Goal: Information Seeking & Learning: Learn about a topic

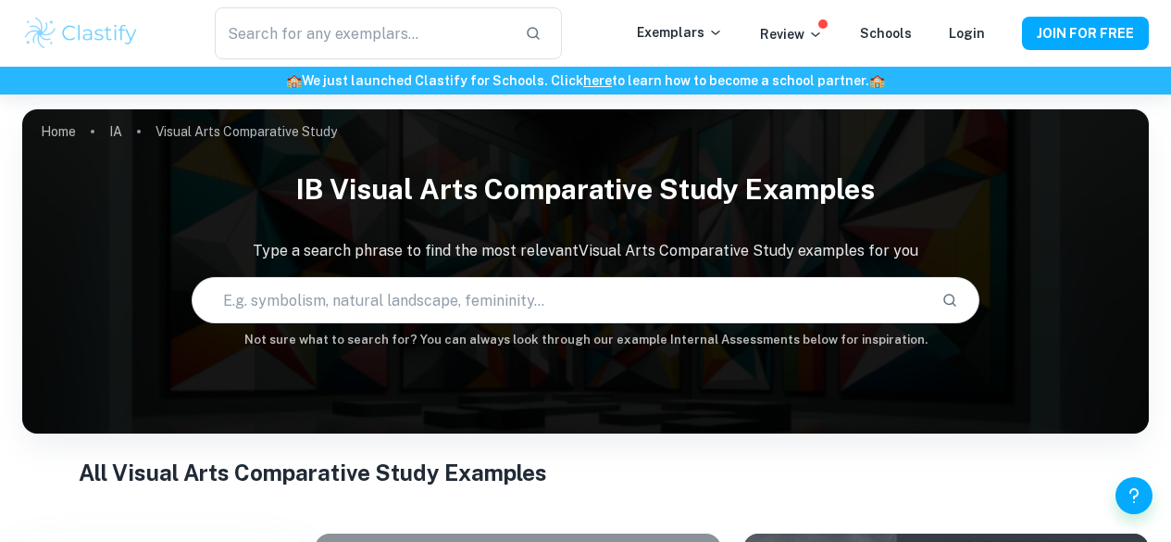
scroll to position [454, 0]
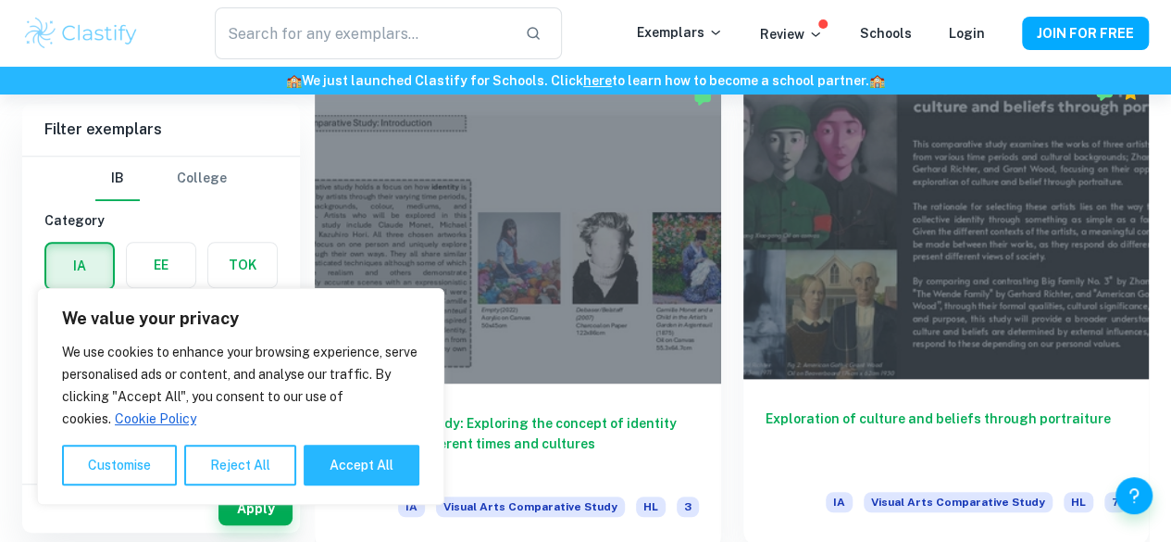
click at [743, 184] on div at bounding box center [946, 226] width 406 height 305
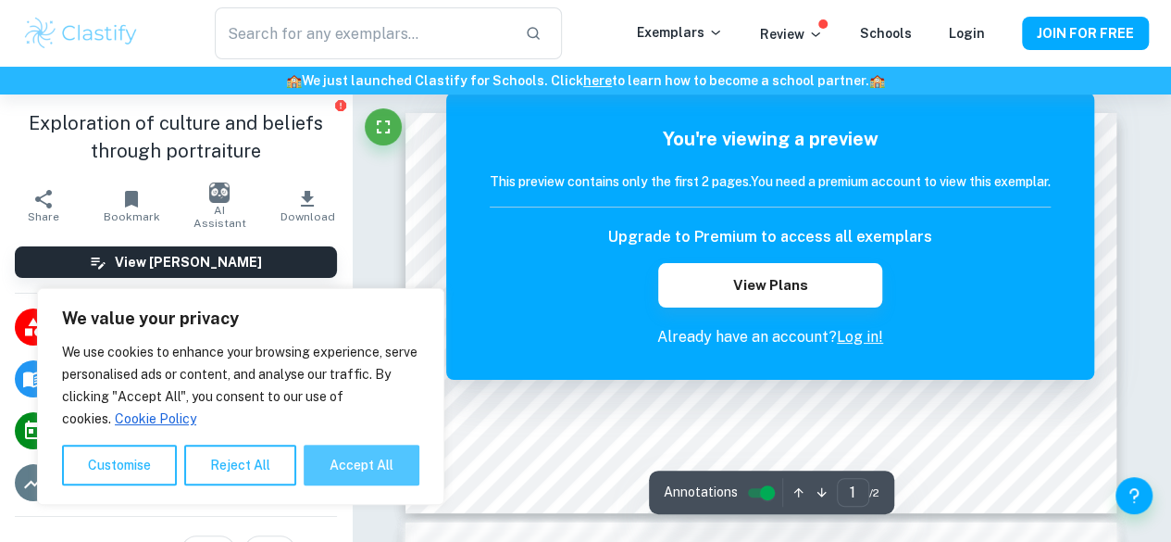
click at [363, 456] on button "Accept All" at bounding box center [362, 464] width 116 height 41
checkbox input "true"
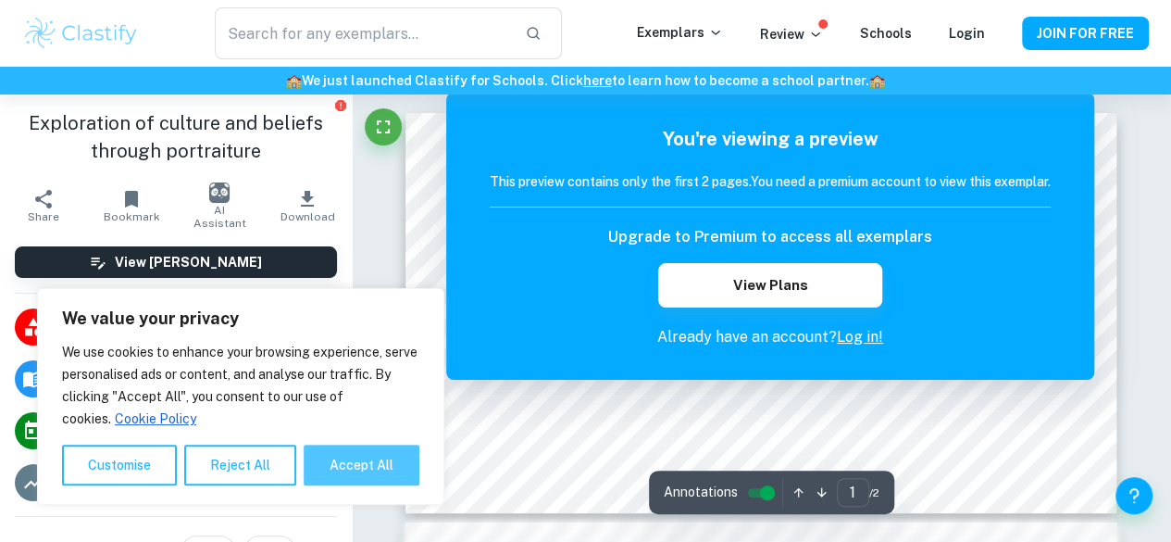
checkbox input "true"
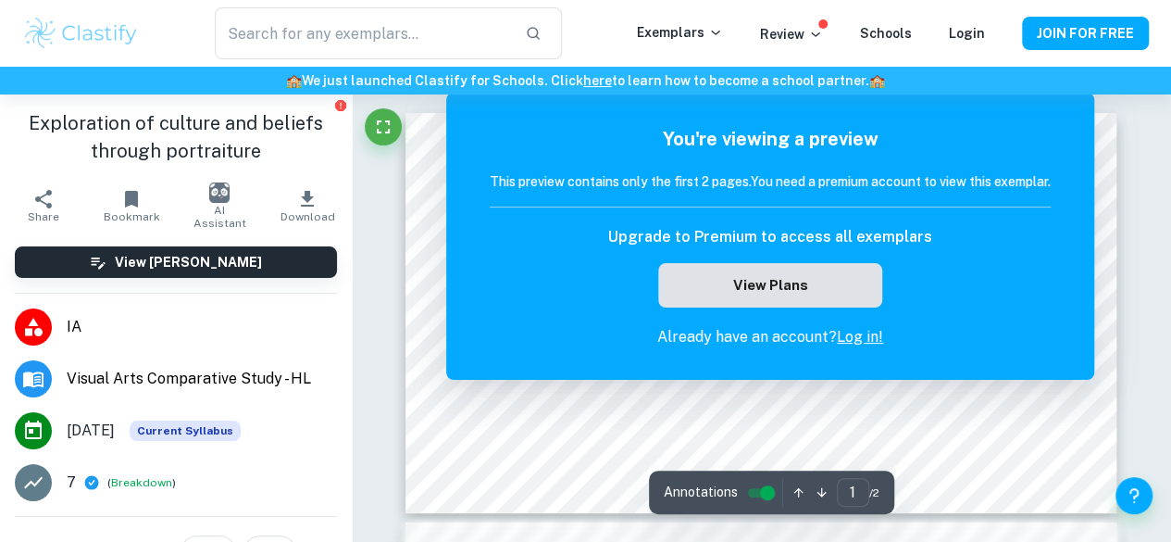
click at [792, 282] on button "View Plans" at bounding box center [770, 285] width 224 height 44
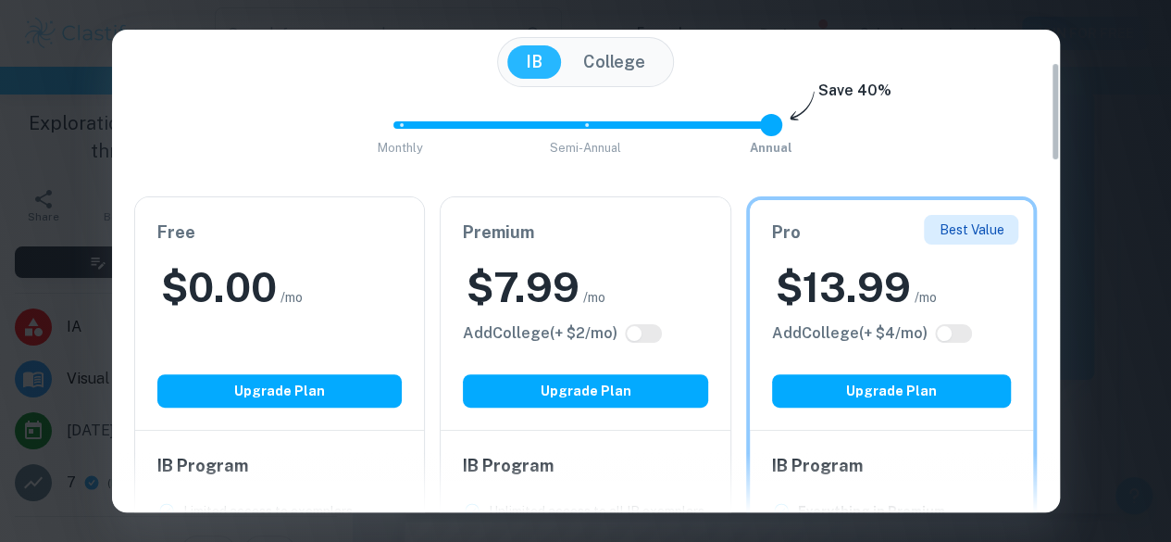
scroll to position [275, 0]
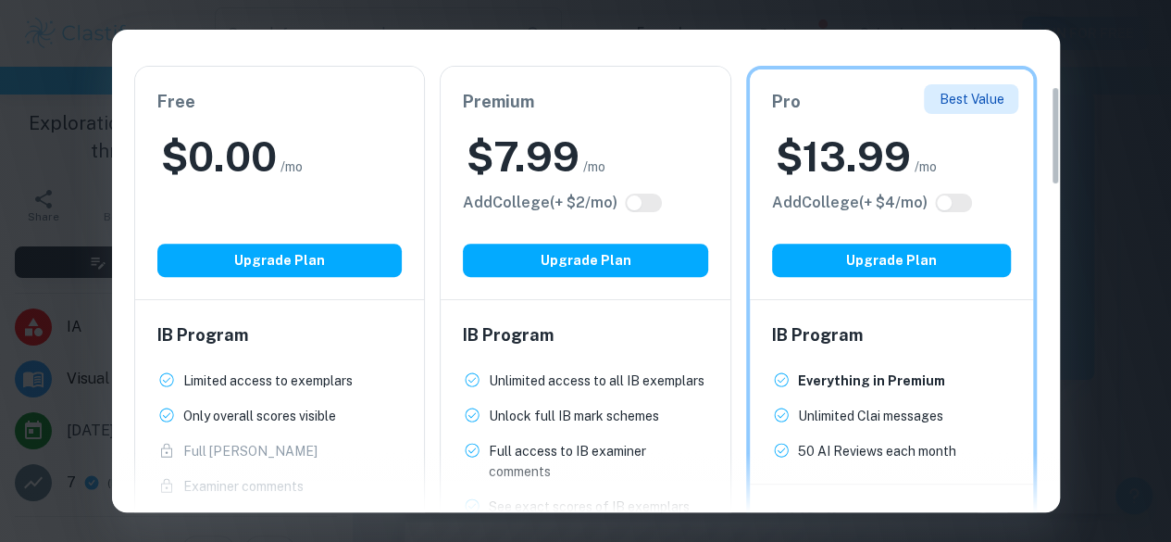
click at [298, 208] on div "Free $ 0.00 /mo Add College (+ $ 2 /mo) Upgrade Plan" at bounding box center [280, 183] width 290 height 232
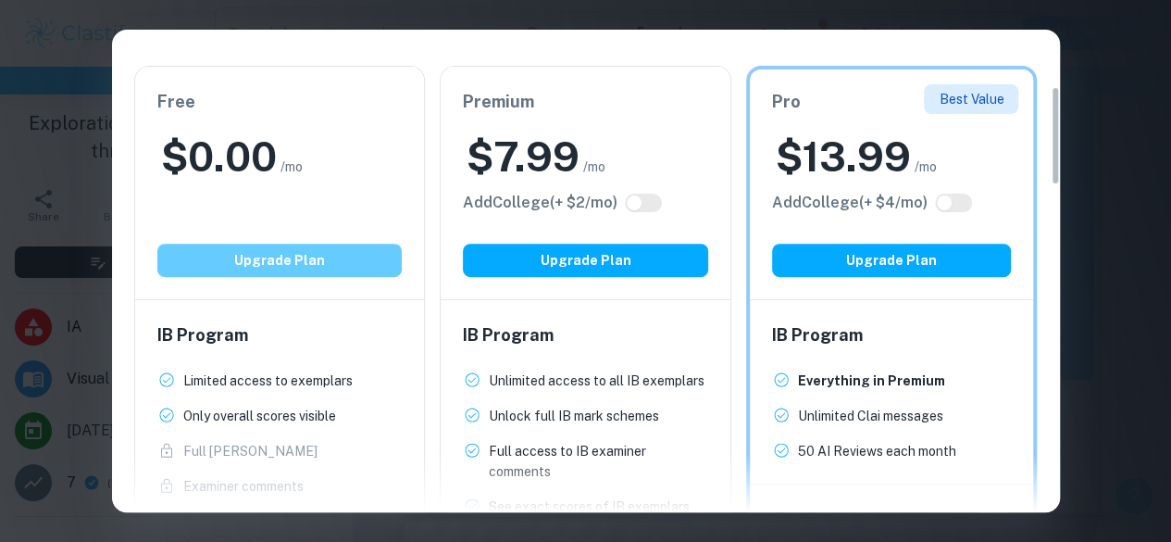
click at [282, 258] on button "Upgrade Plan" at bounding box center [279, 259] width 245 height 33
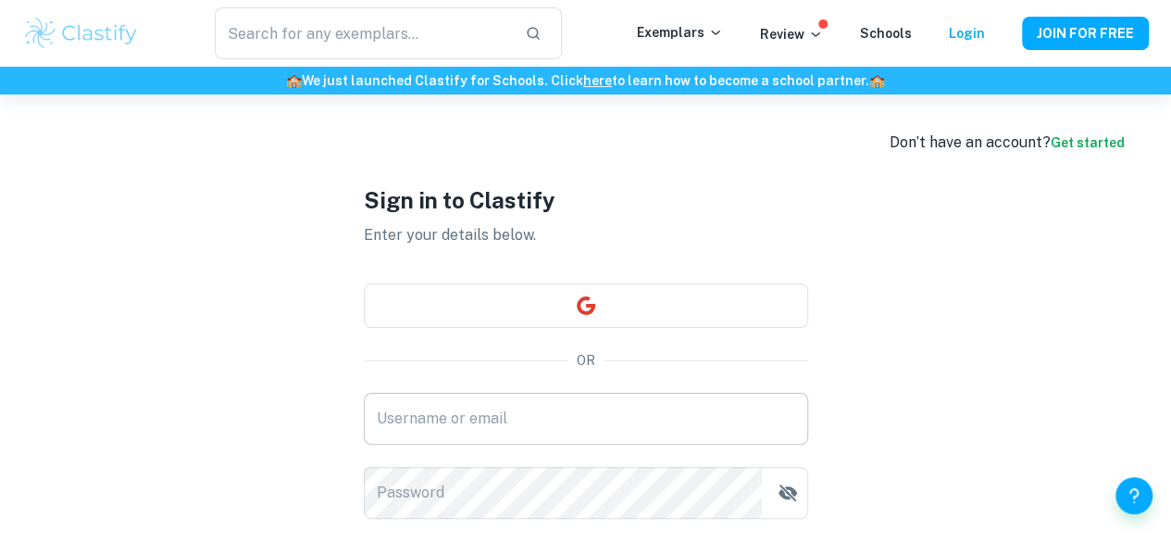
click at [561, 416] on input "Username or email" at bounding box center [586, 418] width 444 height 52
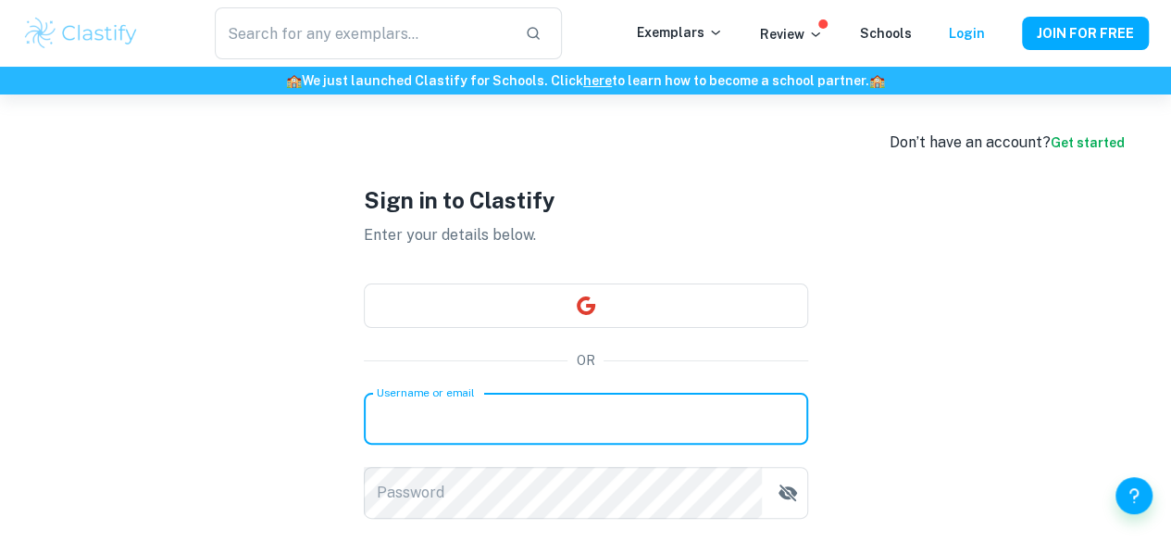
type input "[PERSON_NAME].[PERSON_NAME]@[PERSON_NAME]-ks"
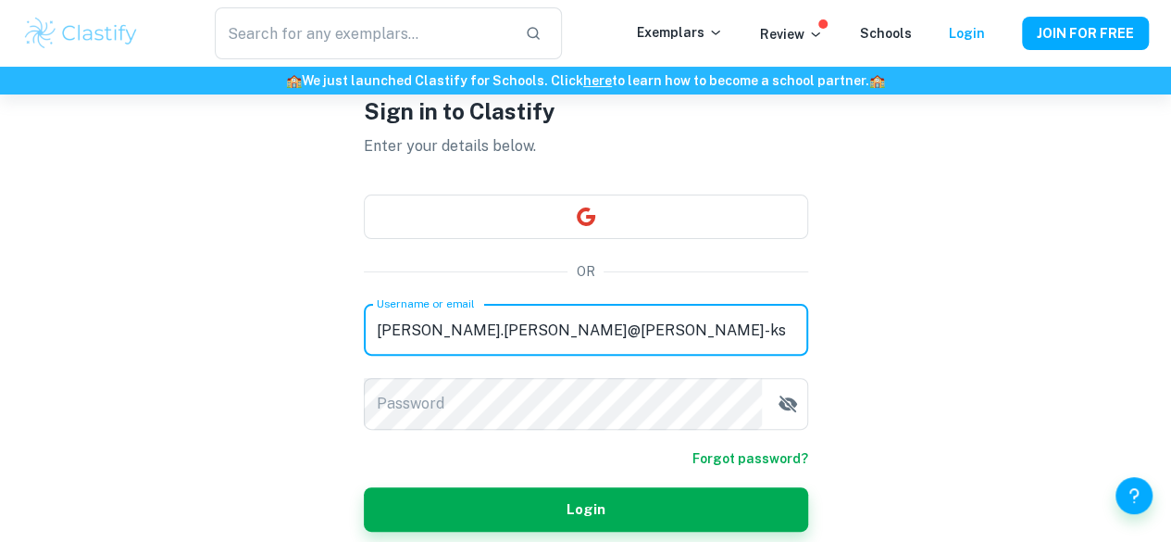
scroll to position [94, 0]
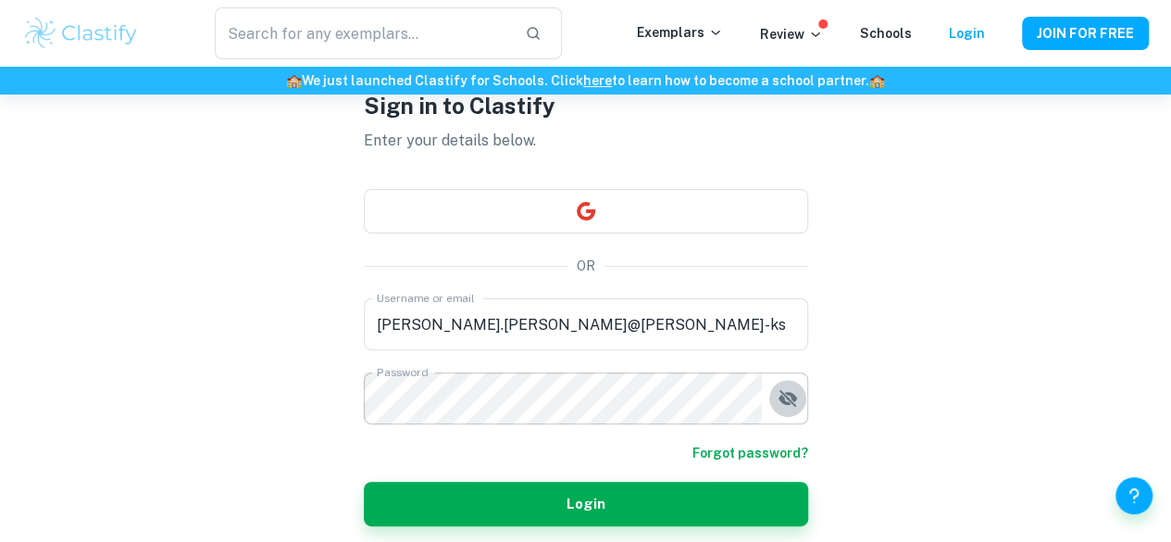
click at [780, 403] on icon "button" at bounding box center [788, 398] width 22 height 22
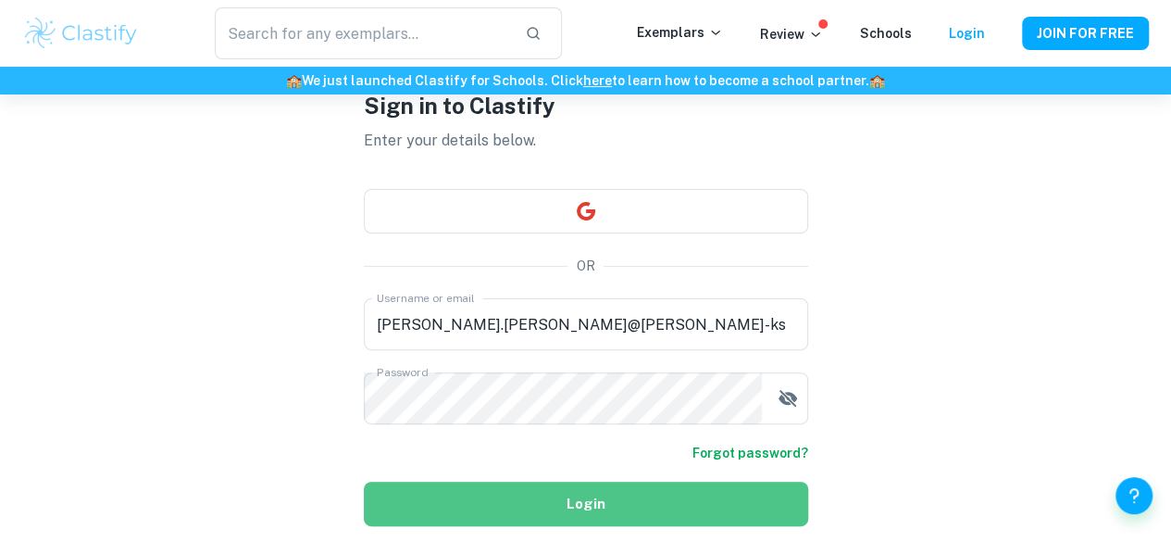
click at [620, 492] on button "Login" at bounding box center [586, 503] width 444 height 44
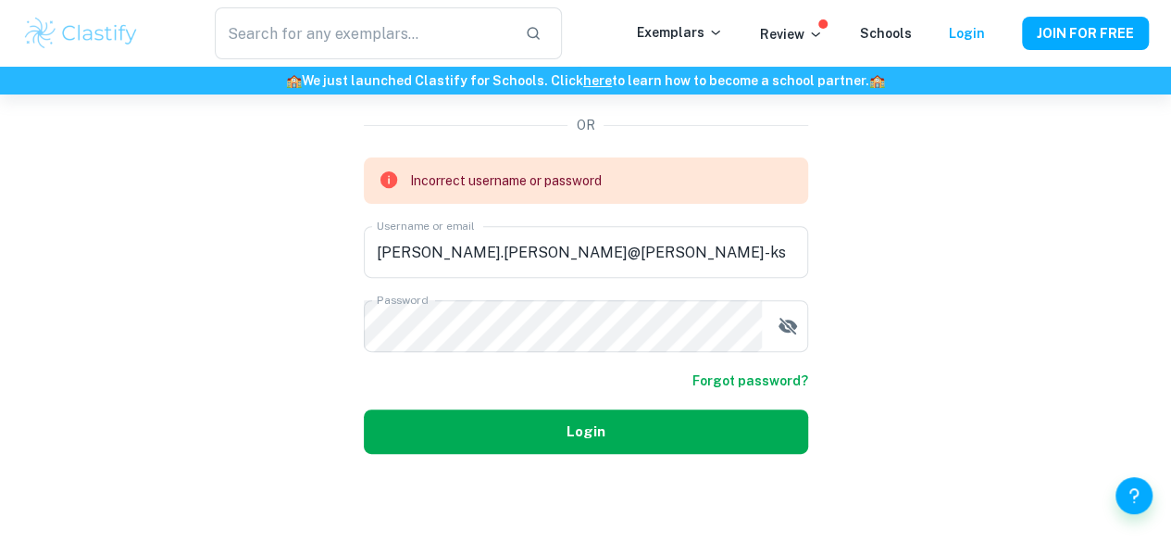
scroll to position [0, 0]
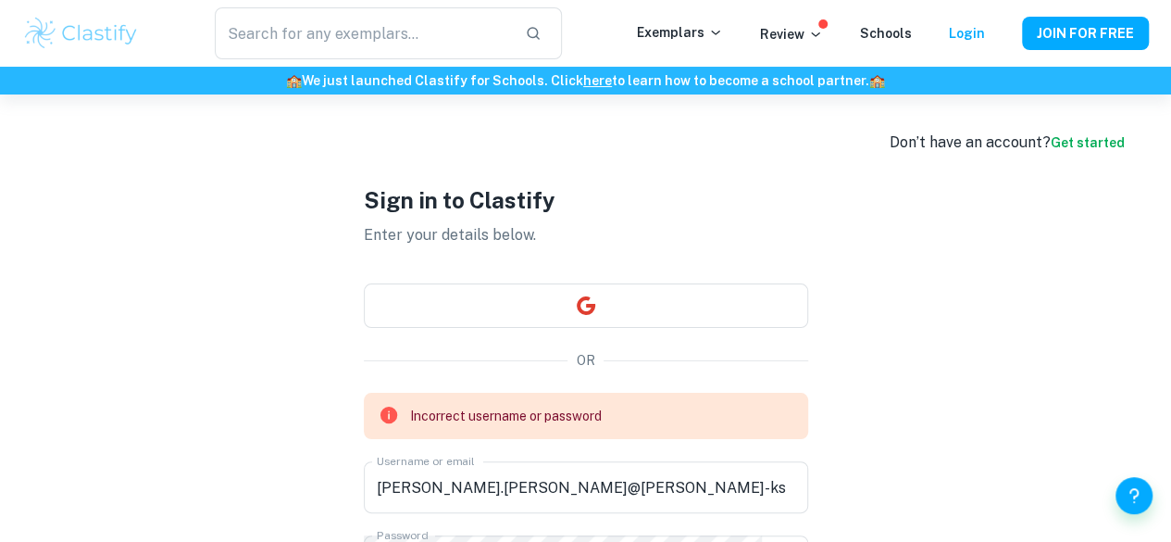
click at [1012, 147] on div "Don’t have an account? Get started" at bounding box center [1007, 142] width 235 height 22
click at [1087, 142] on link "Get started" at bounding box center [1088, 142] width 74 height 15
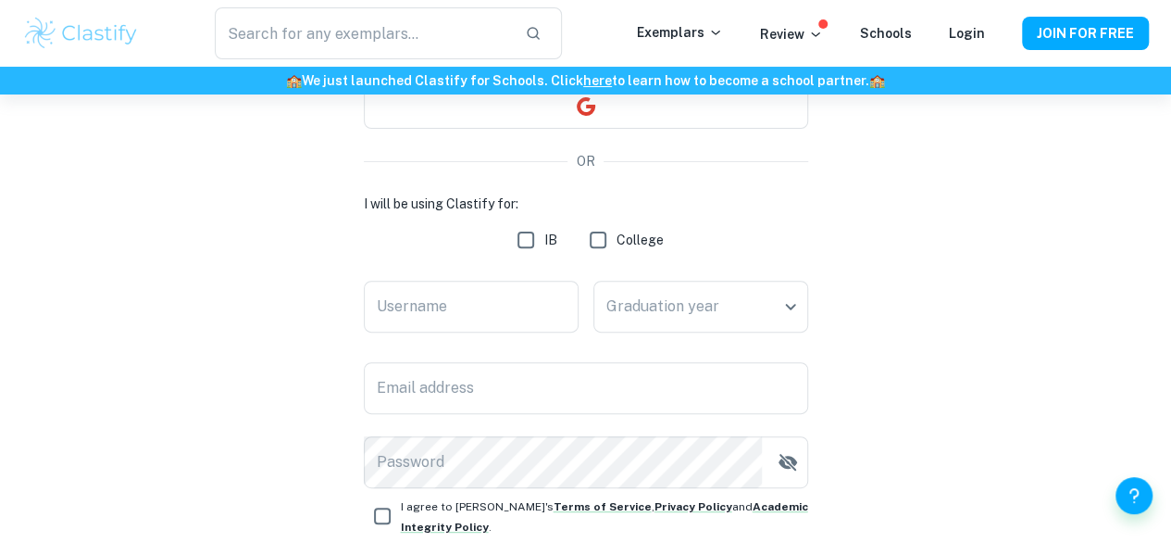
scroll to position [221, 0]
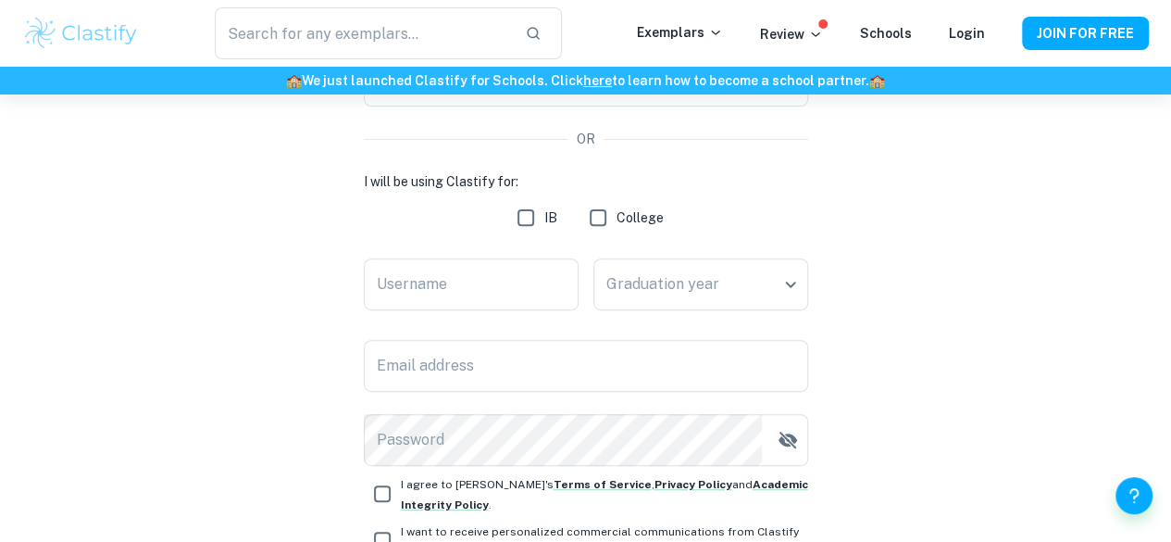
click at [522, 219] on input "IB" at bounding box center [525, 217] width 37 height 37
checkbox input "true"
click at [539, 292] on input "Username" at bounding box center [471, 284] width 215 height 52
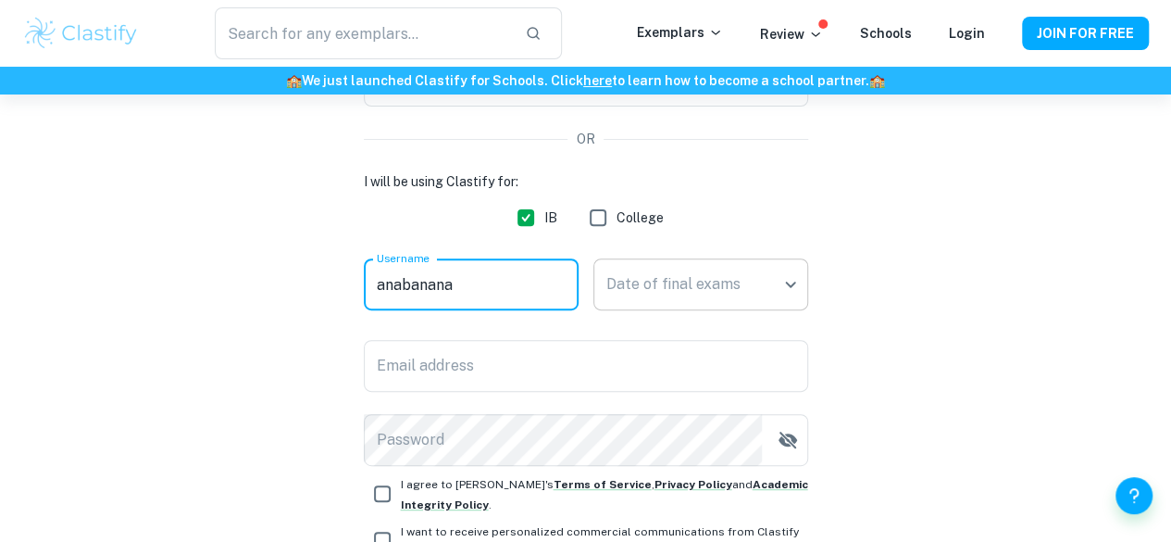
type input "anabanana"
click at [692, 288] on body "We value your privacy We use cookies to enhance your browsing experience, serve…" at bounding box center [585, 144] width 1171 height 542
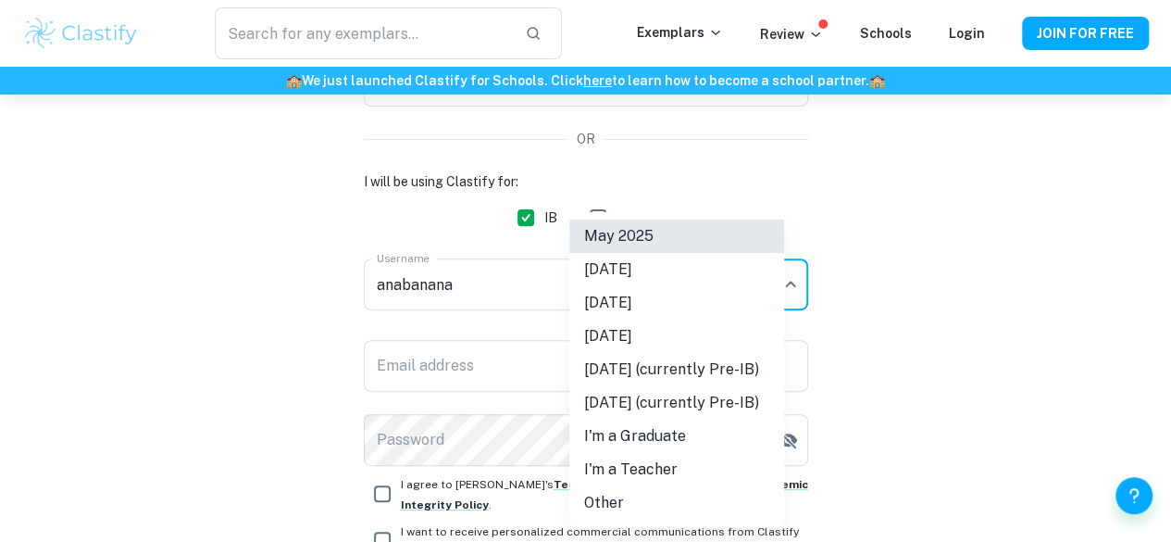
drag, startPoint x: 666, startPoint y: 234, endPoint x: 665, endPoint y: 352, distance: 117.6
click at [665, 352] on ul "[DATE] [DATE] [DATE] [DATE] [DATE] (currently Pre-IB) [DATE] (currently Pre-IB)…" at bounding box center [676, 369] width 215 height 315
click at [668, 306] on li "[DATE]" at bounding box center [676, 302] width 215 height 33
type input "M26"
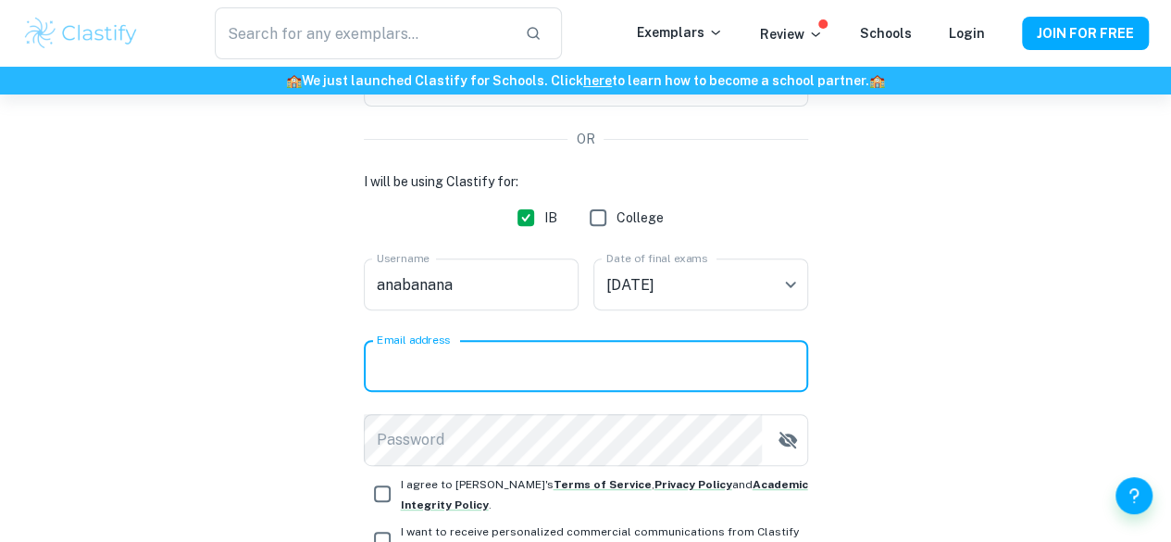
click at [542, 367] on input "Email address" at bounding box center [586, 366] width 444 height 52
type input "[PERSON_NAME].[PERSON_NAME]@[PERSON_NAME]-ks"
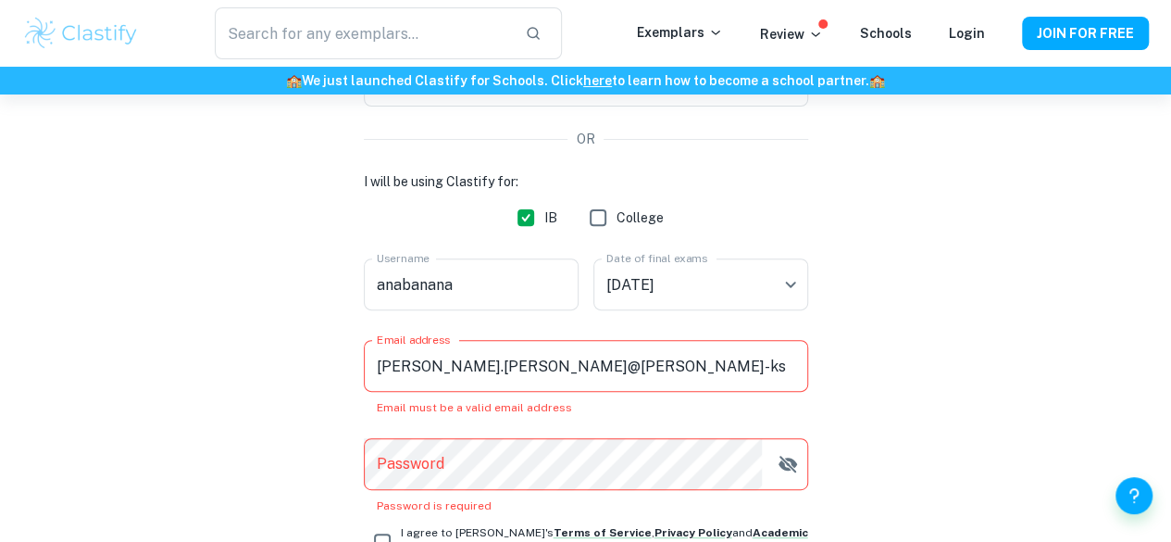
click at [287, 399] on div "Create a Clastify account Free forever. No credit card needed. OR I will be usi…" at bounding box center [585, 310] width 1127 height 874
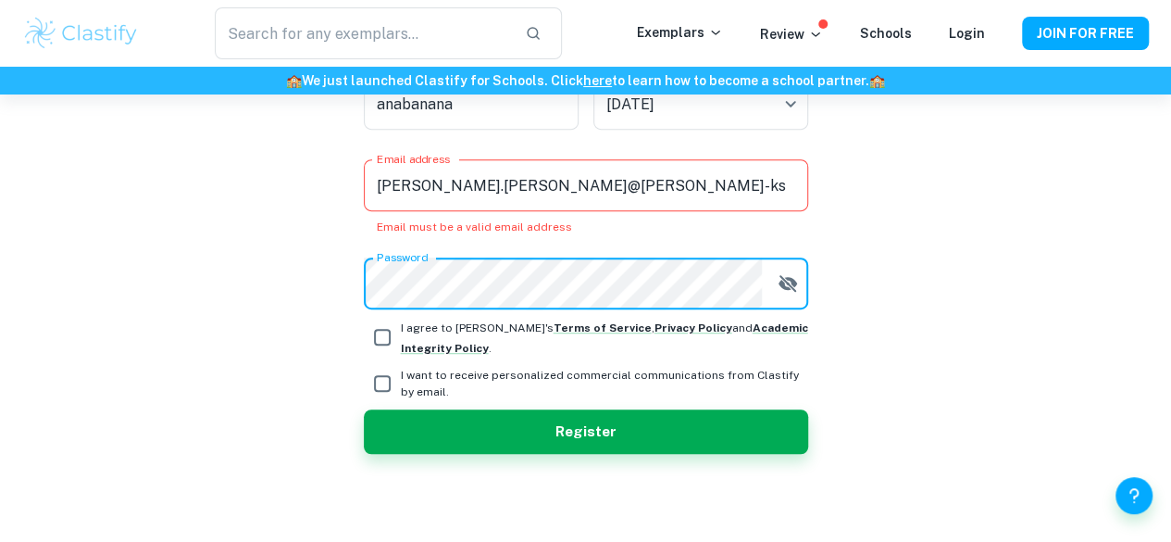
scroll to position [402, 0]
click at [381, 329] on input "I agree to [PERSON_NAME]'s Terms of Service , Privacy Policy and Academic Integ…" at bounding box center [382, 336] width 37 height 37
checkbox input "true"
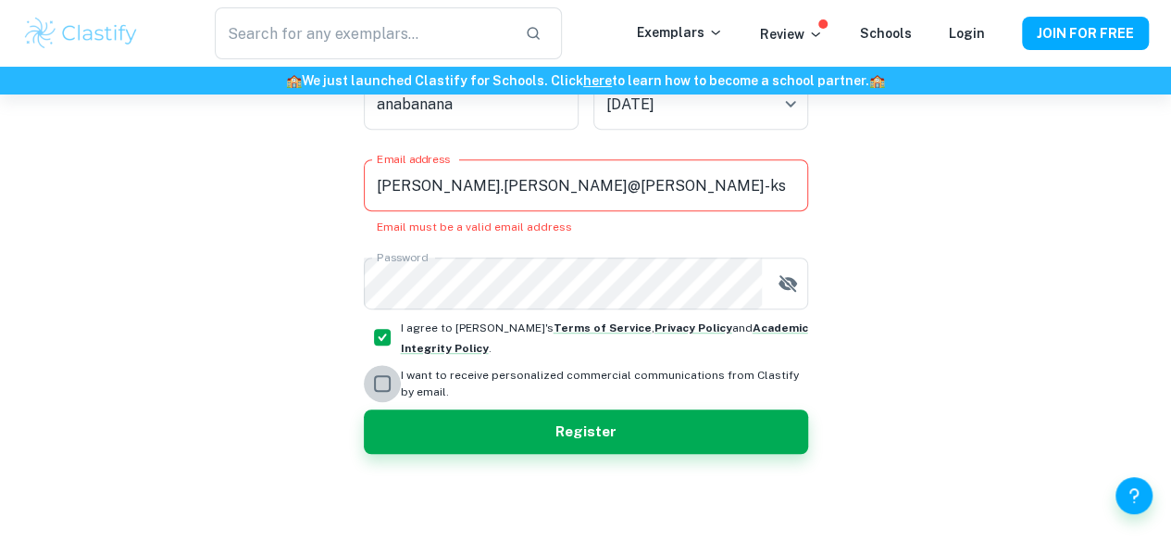
click at [381, 382] on input "I want to receive personalized commercial communications from Clastify by email." at bounding box center [382, 383] width 37 height 37
checkbox input "false"
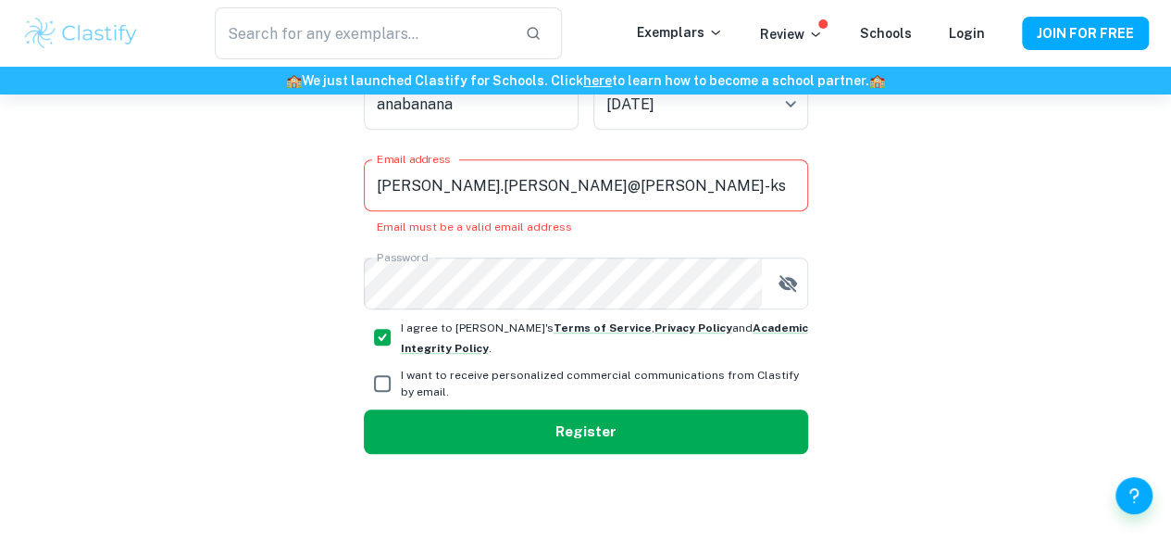
click at [441, 436] on button "Register" at bounding box center [586, 431] width 444 height 44
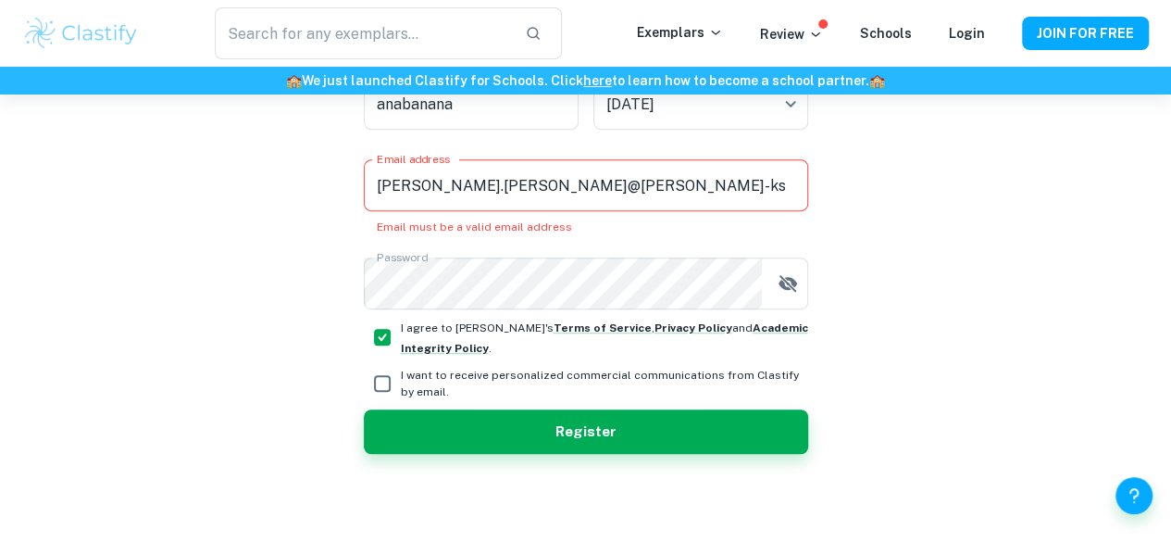
click at [616, 179] on input "[PERSON_NAME].[PERSON_NAME]@[PERSON_NAME]-ks" at bounding box center [586, 185] width 444 height 52
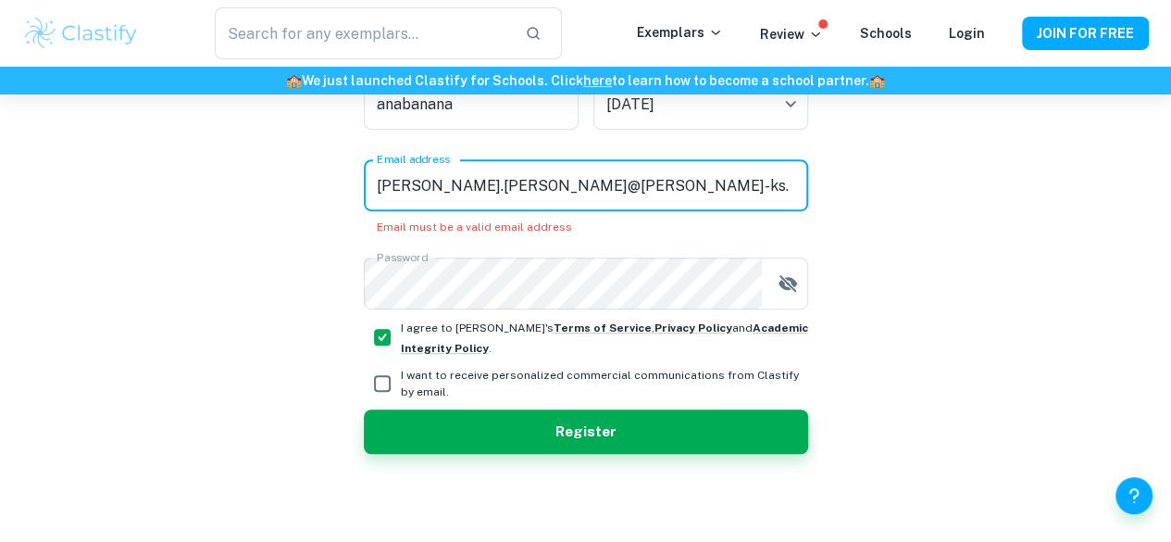
scroll to position [378, 0]
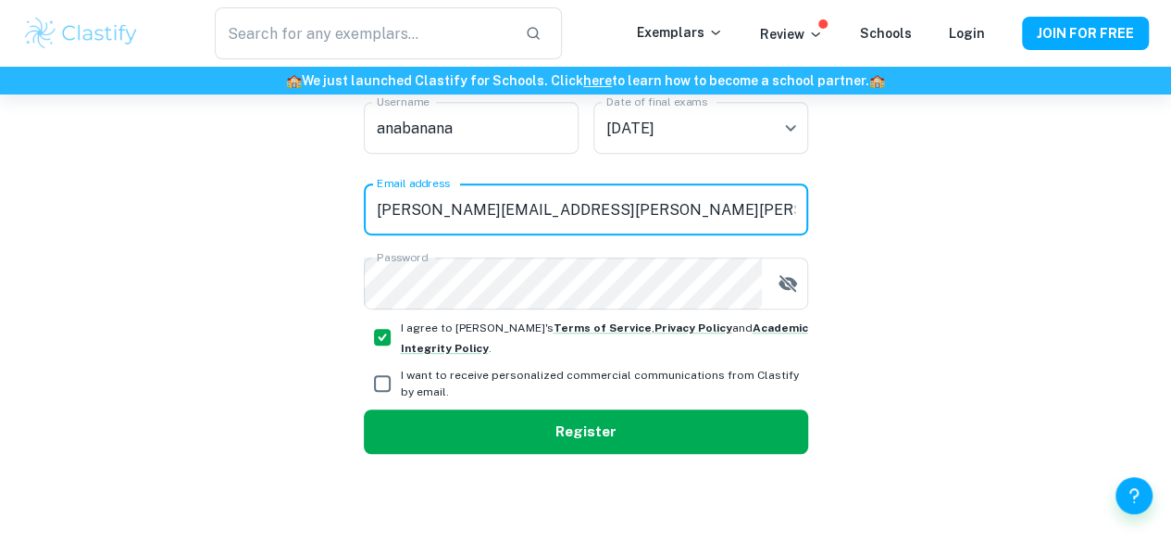
type input "[PERSON_NAME][EMAIL_ADDRESS][PERSON_NAME][PERSON_NAME][DOMAIN_NAME]"
click at [608, 412] on button "Register" at bounding box center [586, 431] width 444 height 44
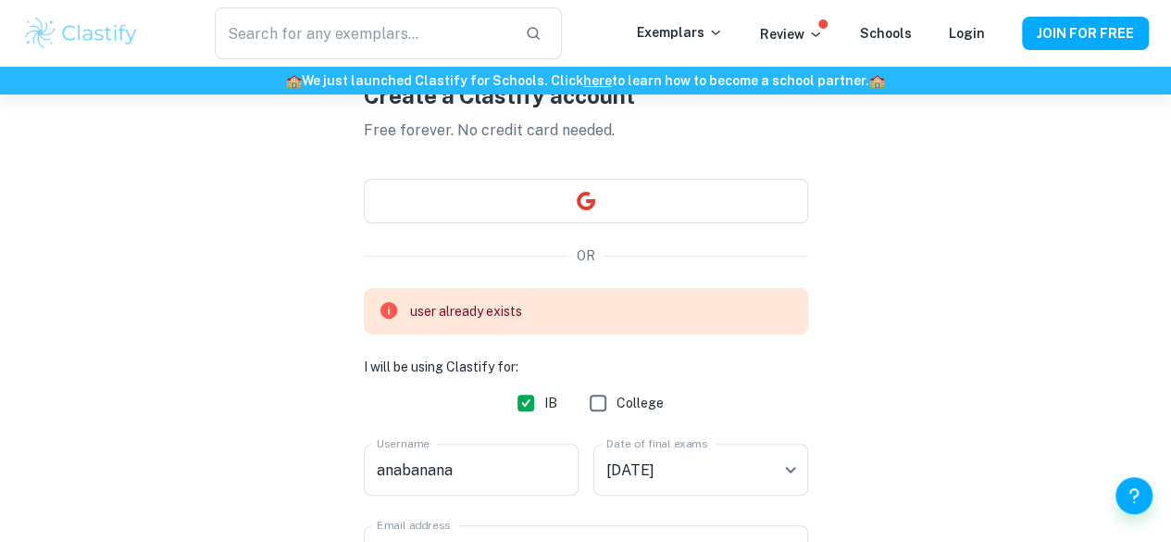
scroll to position [446, 0]
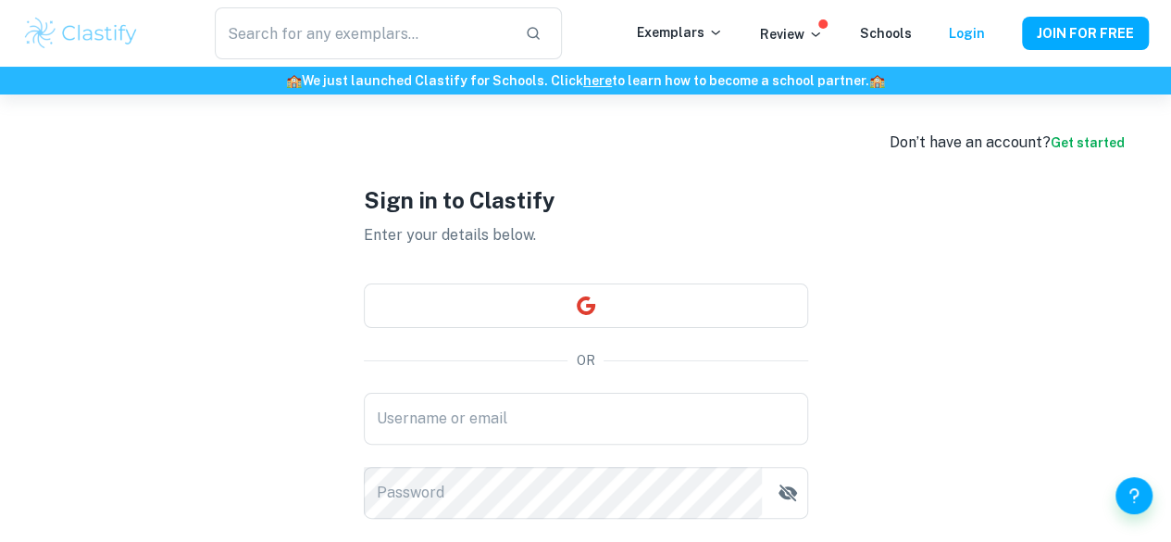
type input "[PERSON_NAME].[PERSON_NAME]@[PERSON_NAME]-ks"
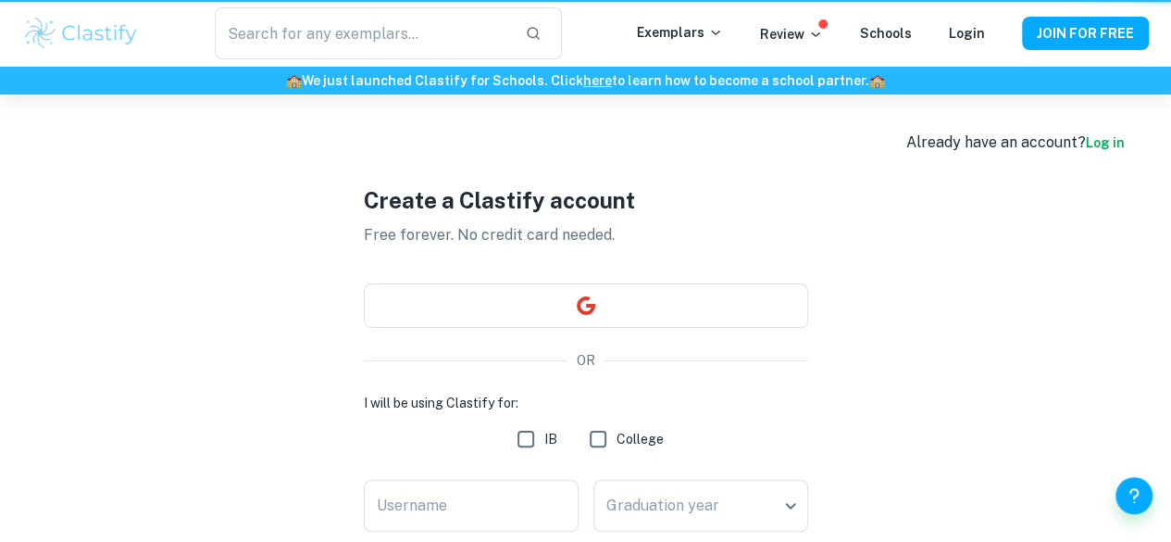
scroll to position [378, 0]
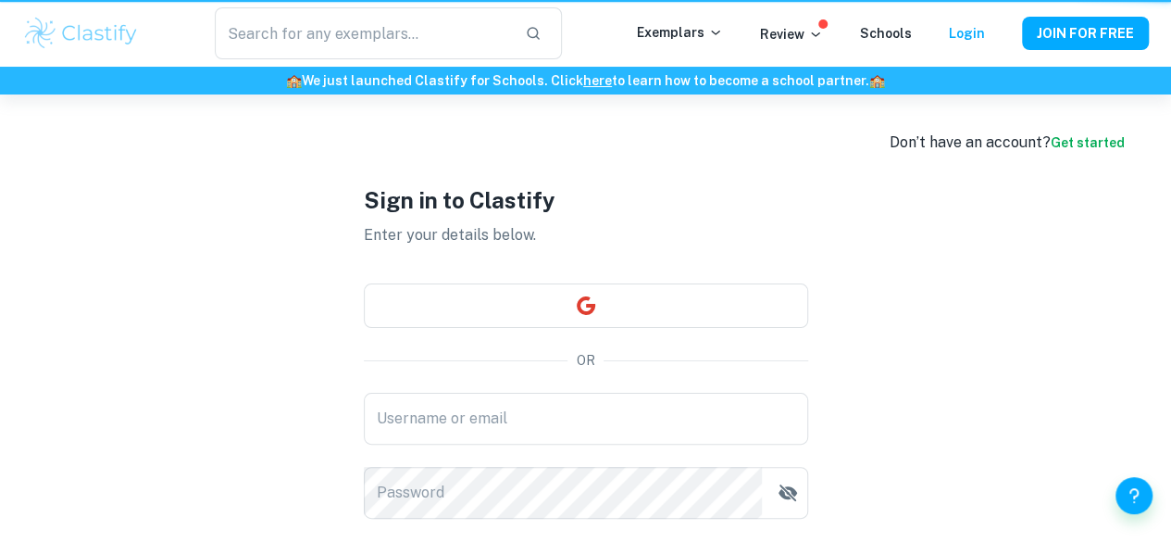
type input "[PERSON_NAME].[PERSON_NAME]@[PERSON_NAME]-ks"
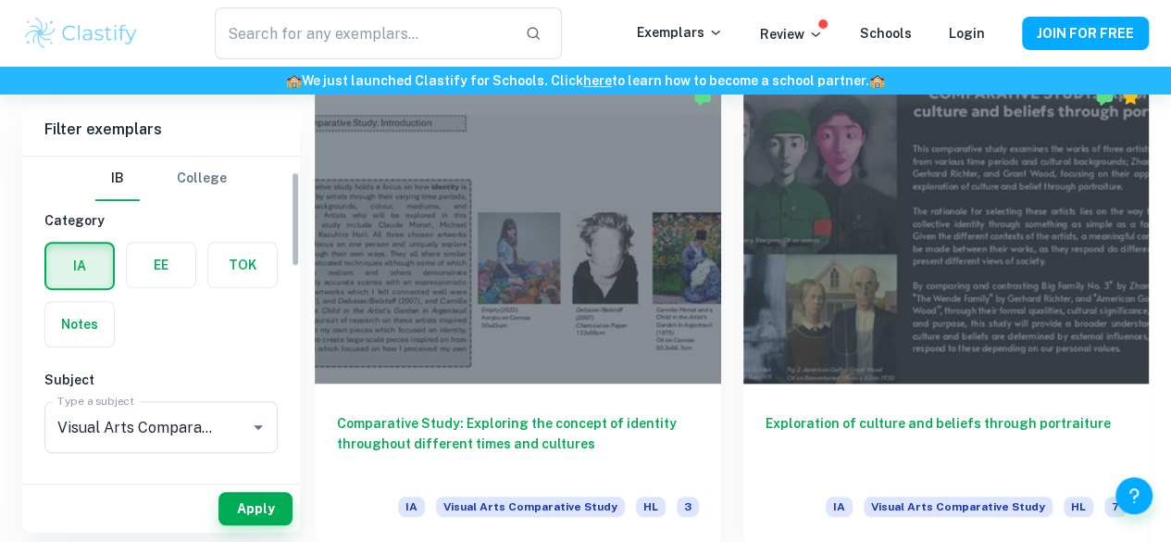
scroll to position [72, 0]
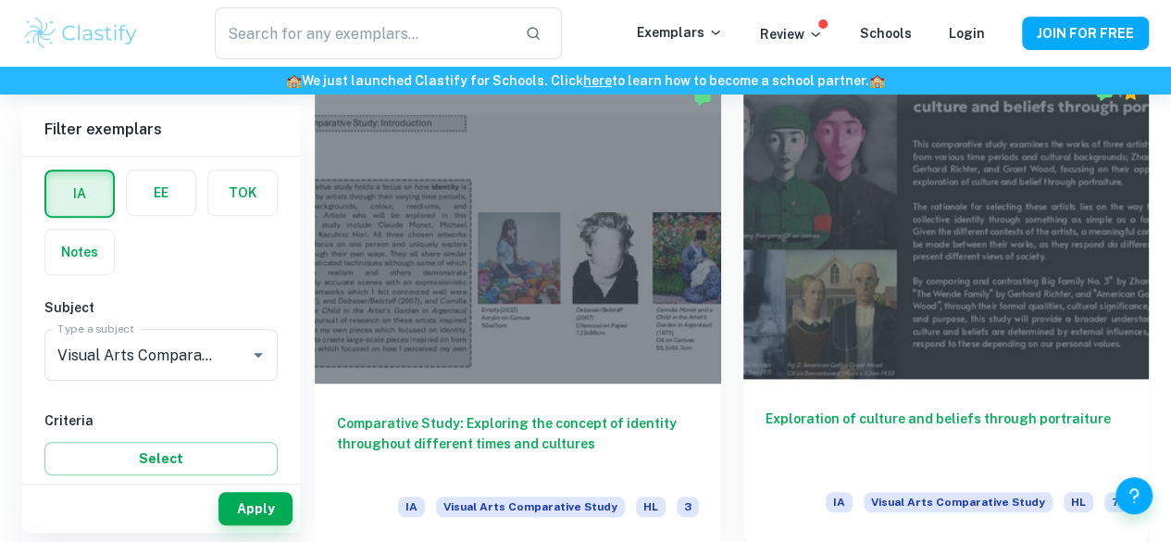
drag, startPoint x: 729, startPoint y: 295, endPoint x: 677, endPoint y: 269, distance: 58.8
click at [743, 269] on div at bounding box center [946, 226] width 406 height 305
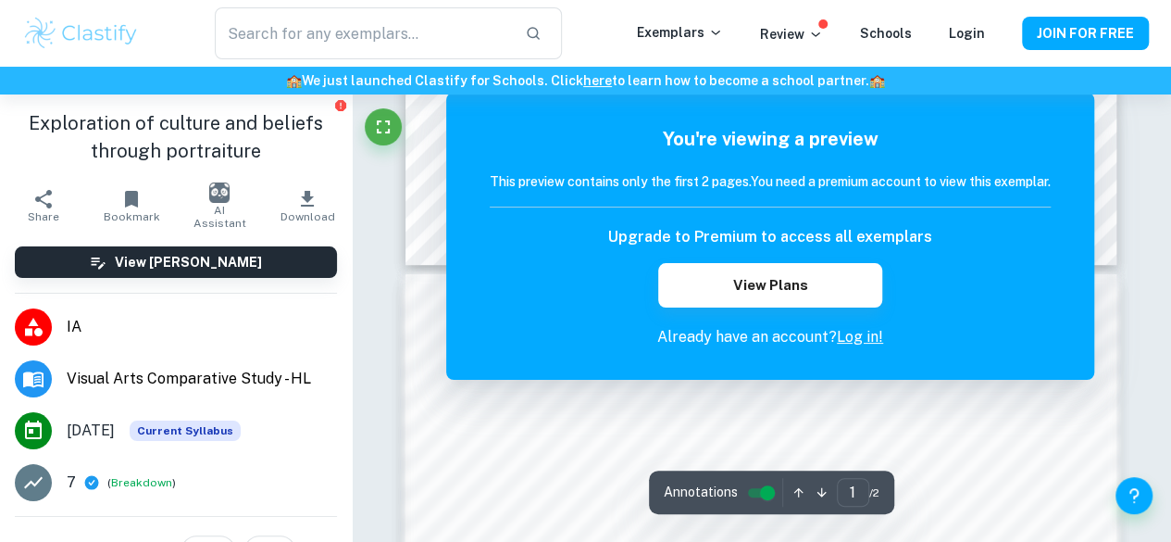
scroll to position [249, 0]
click at [818, 44] on p "Review" at bounding box center [791, 34] width 63 height 20
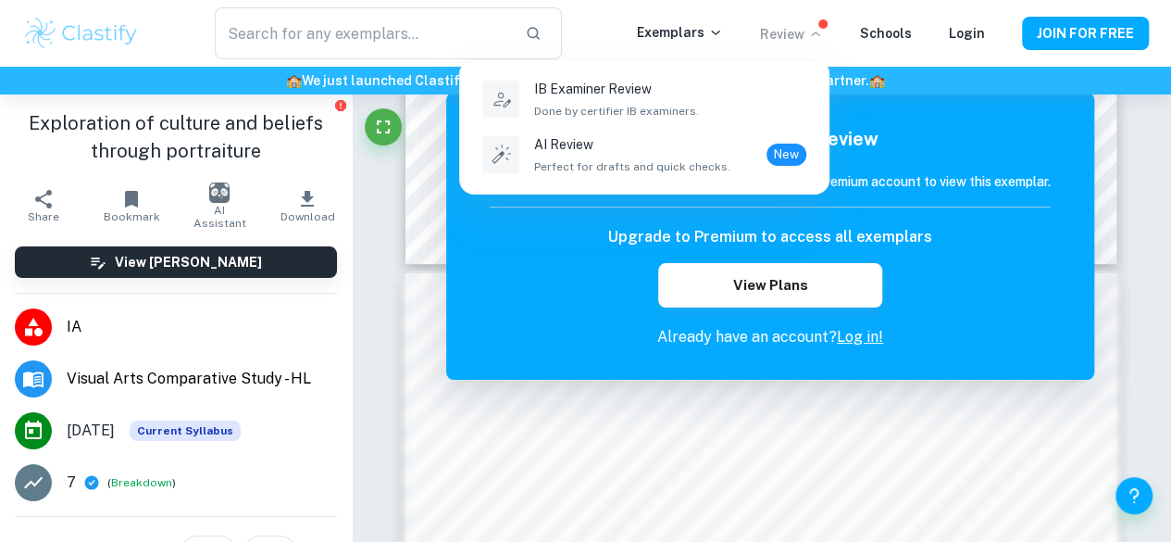
click at [815, 36] on div at bounding box center [585, 271] width 1171 height 542
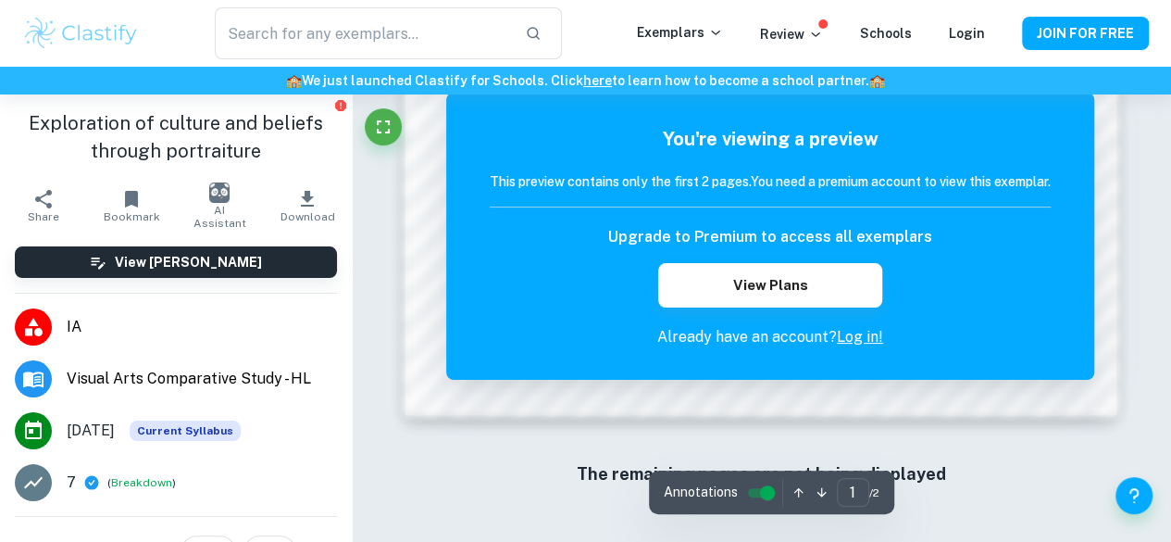
scroll to position [0, 0]
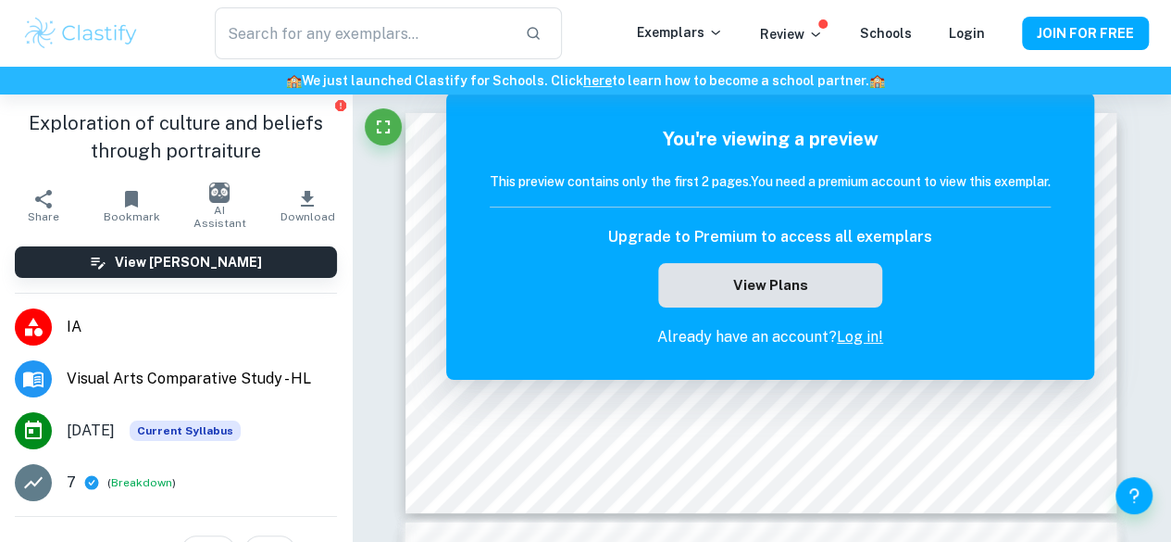
click at [798, 288] on button "View Plans" at bounding box center [770, 285] width 224 height 44
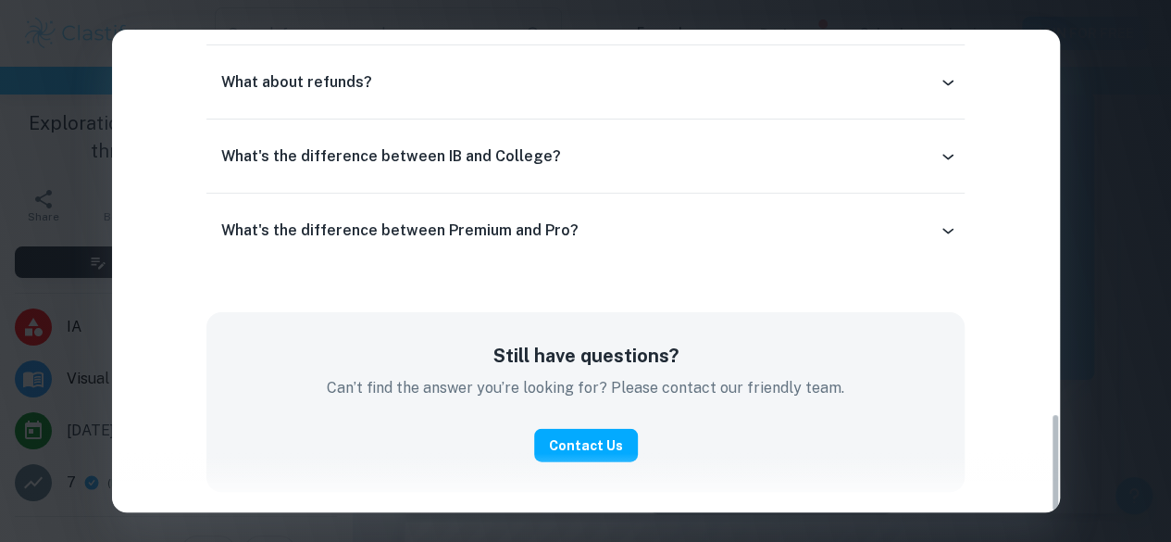
scroll to position [105, 0]
click at [1102, 108] on div "Easily Ace Your IB Coursework & Crush College Essays. Get Clastify Premium Get …" at bounding box center [585, 271] width 1171 height 542
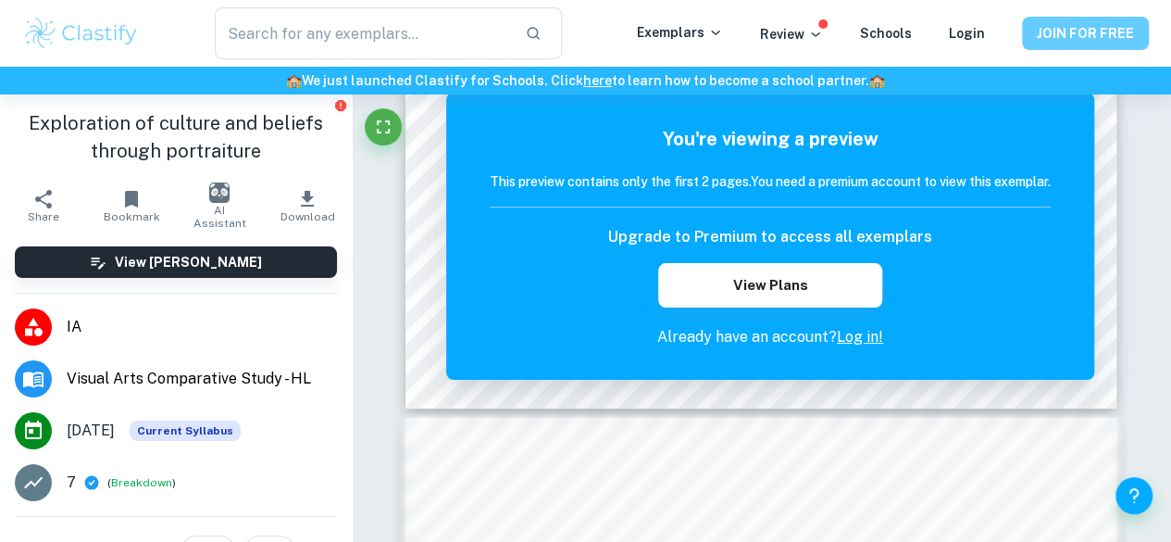
click at [1036, 36] on button "JOIN FOR FREE" at bounding box center [1085, 33] width 127 height 33
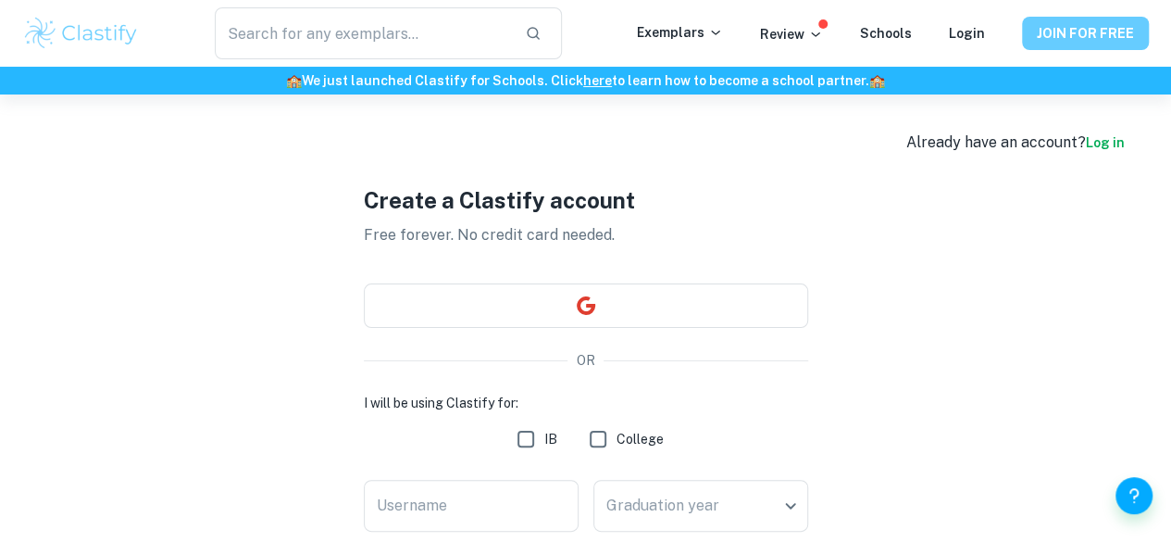
type input "[PERSON_NAME].[PERSON_NAME]@[PERSON_NAME]-ks"
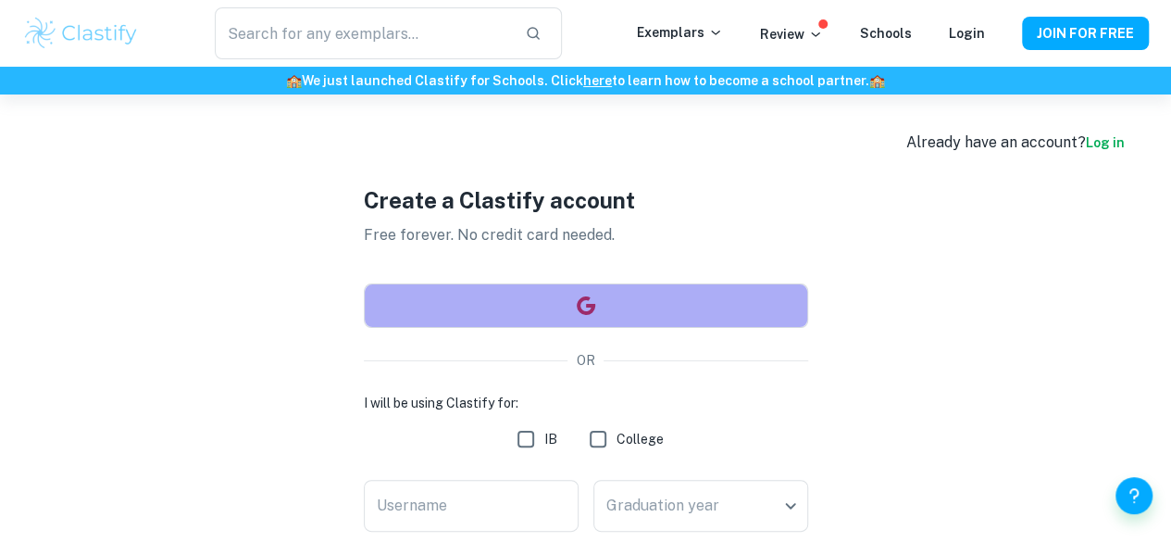
click at [654, 310] on button "button" at bounding box center [586, 305] width 444 height 44
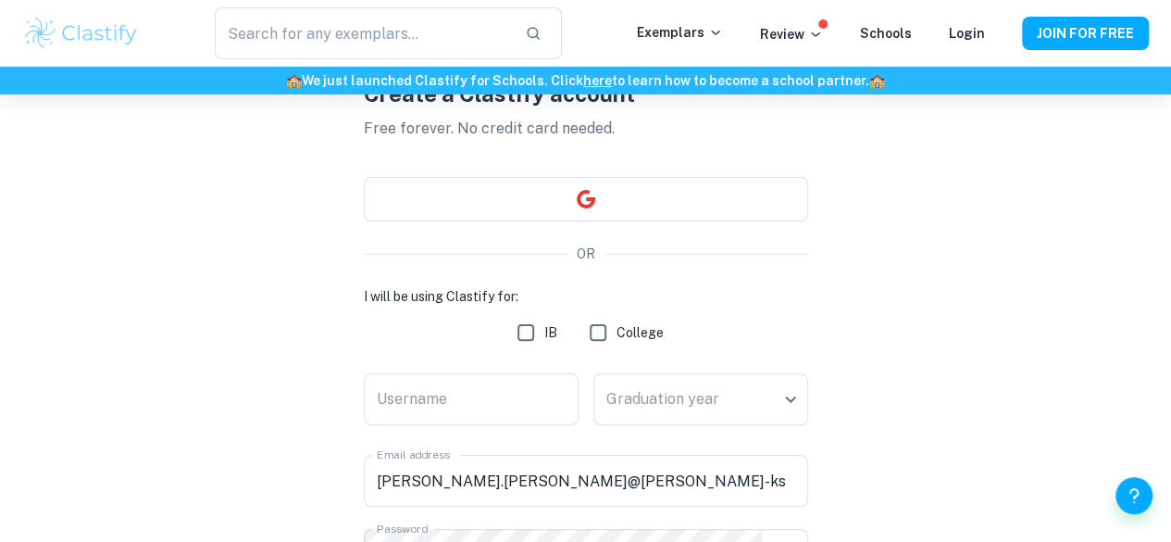
scroll to position [89, 0]
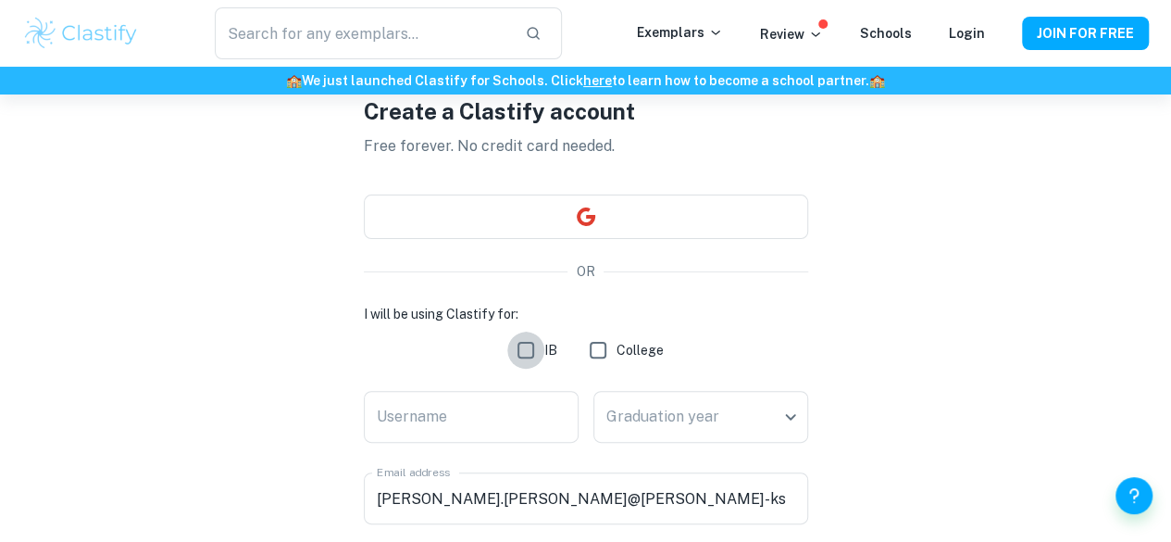
click at [528, 350] on input "IB" at bounding box center [525, 349] width 37 height 37
checkbox input "true"
click at [467, 396] on input "Username" at bounding box center [471, 417] width 215 height 52
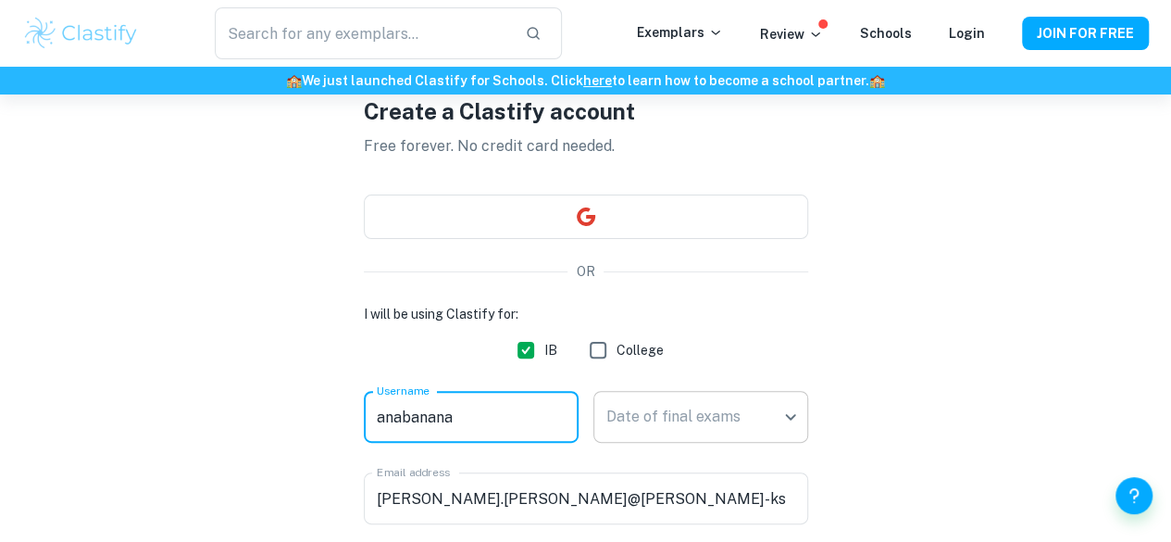
type input "anabanana"
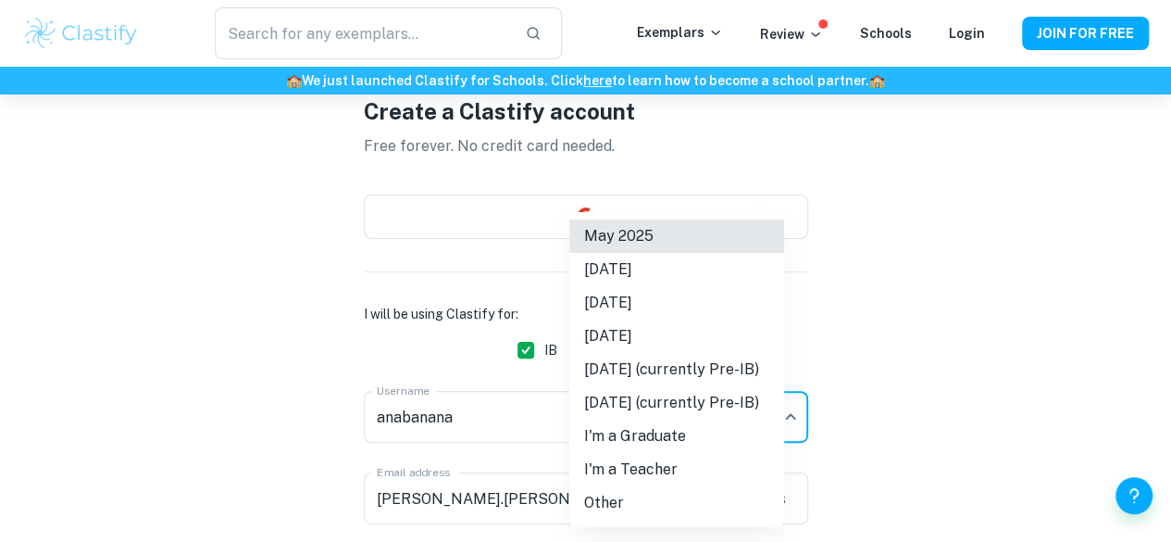
click at [641, 409] on body "We value your privacy We use cookies to enhance your browsing experience, serve…" at bounding box center [585, 277] width 1171 height 542
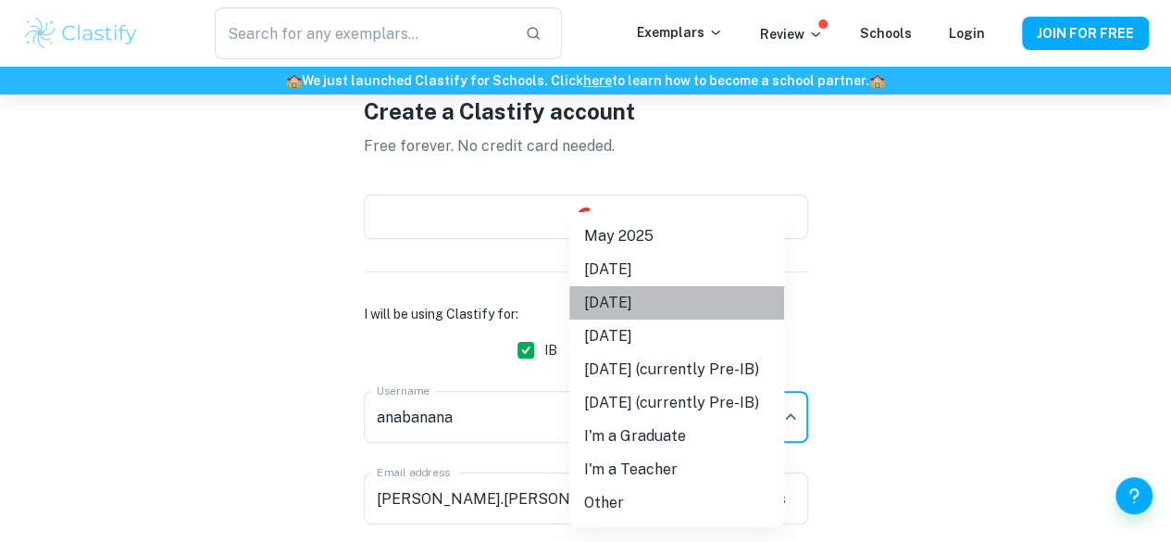
click at [654, 317] on li "[DATE]" at bounding box center [676, 302] width 215 height 33
type input "M26"
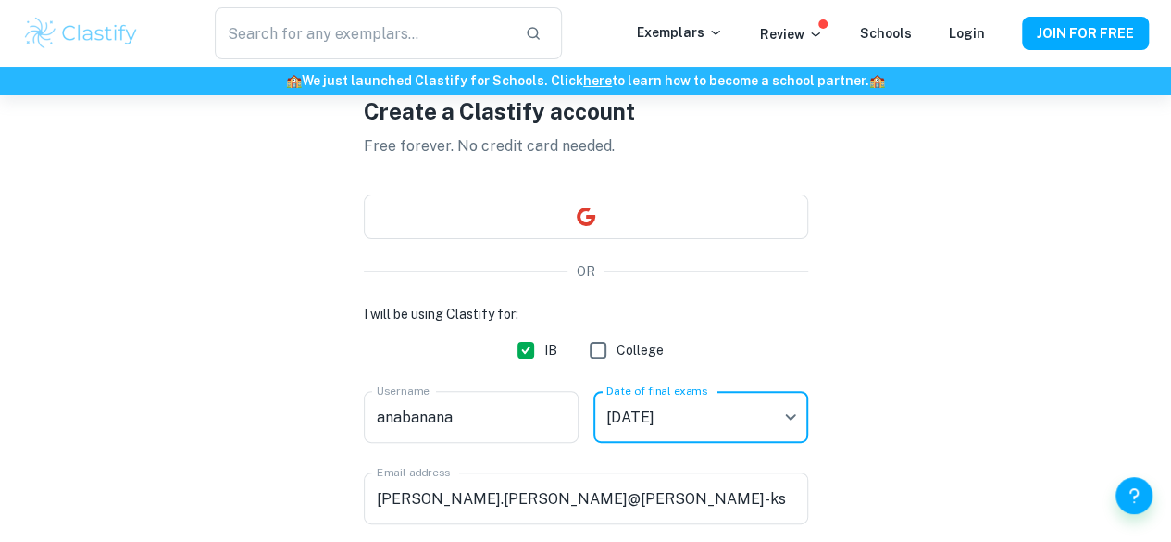
scroll to position [378, 0]
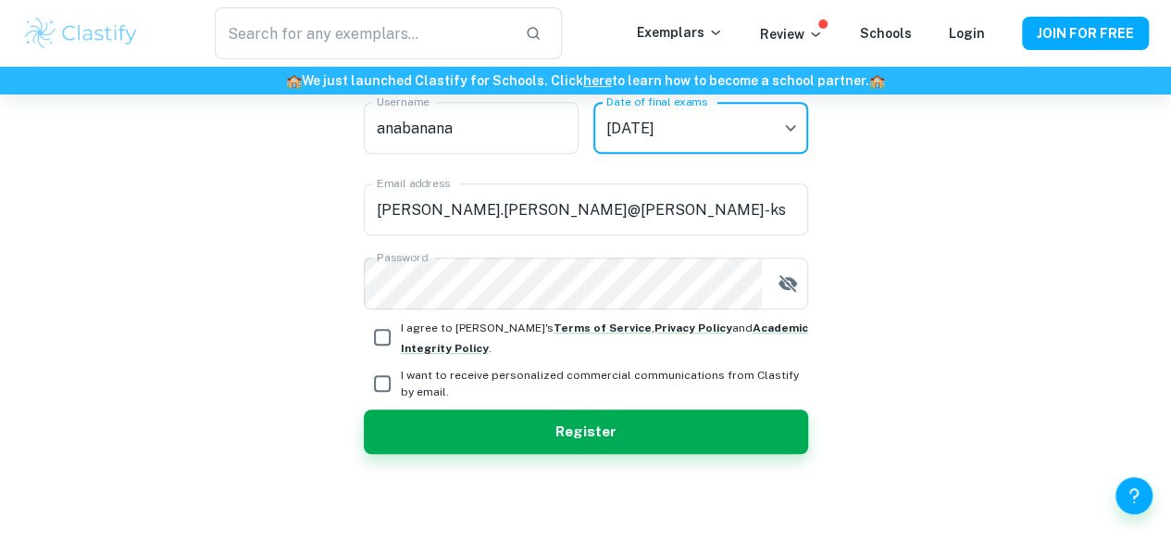
click at [380, 348] on input "I agree to [PERSON_NAME]'s Terms of Service , Privacy Policy and Academic Integ…" at bounding box center [382, 336] width 37 height 37
checkbox input "true"
click at [382, 386] on input "I want to receive personalized commercial communications from Clastify by email." at bounding box center [382, 383] width 37 height 37
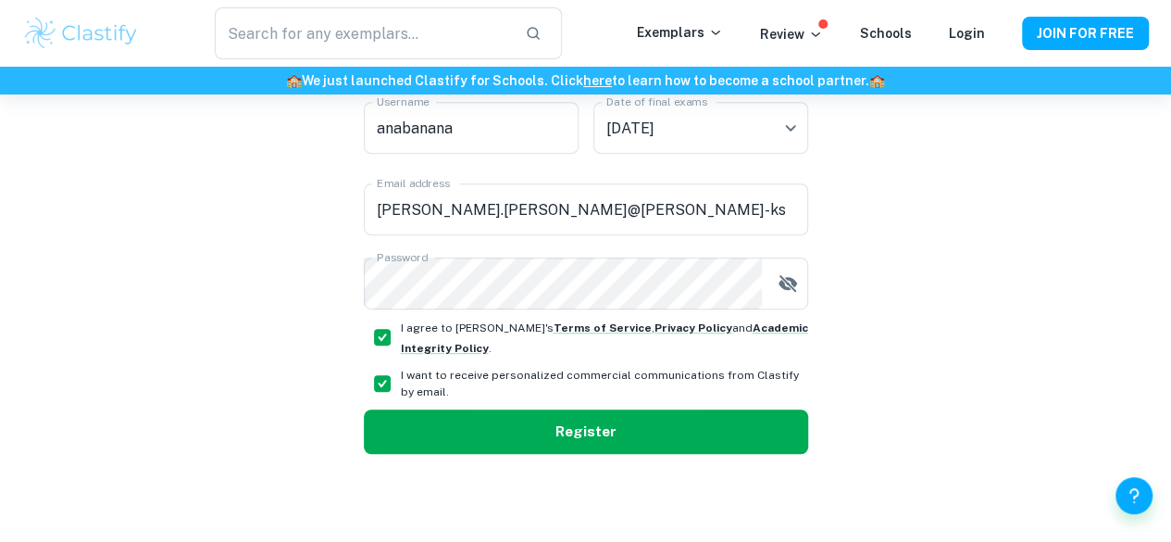
click at [421, 416] on button "Register" at bounding box center [586, 431] width 444 height 44
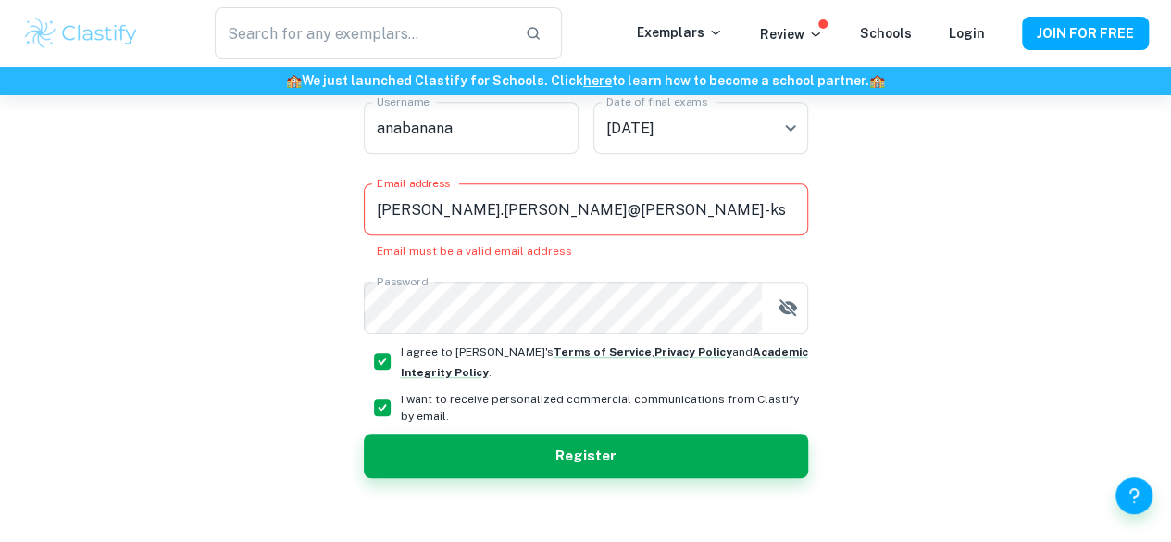
click at [389, 405] on input "I want to receive personalized commercial communications from Clastify by email." at bounding box center [382, 407] width 37 height 37
checkbox input "false"
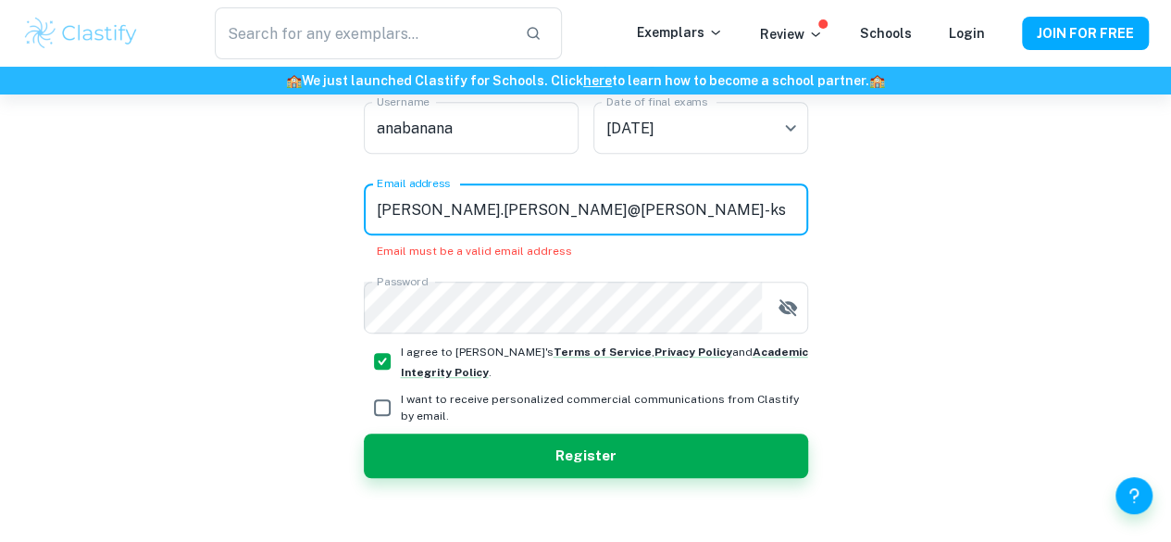
click at [579, 199] on input "[PERSON_NAME].[PERSON_NAME]@[PERSON_NAME]-ks" at bounding box center [586, 209] width 444 height 52
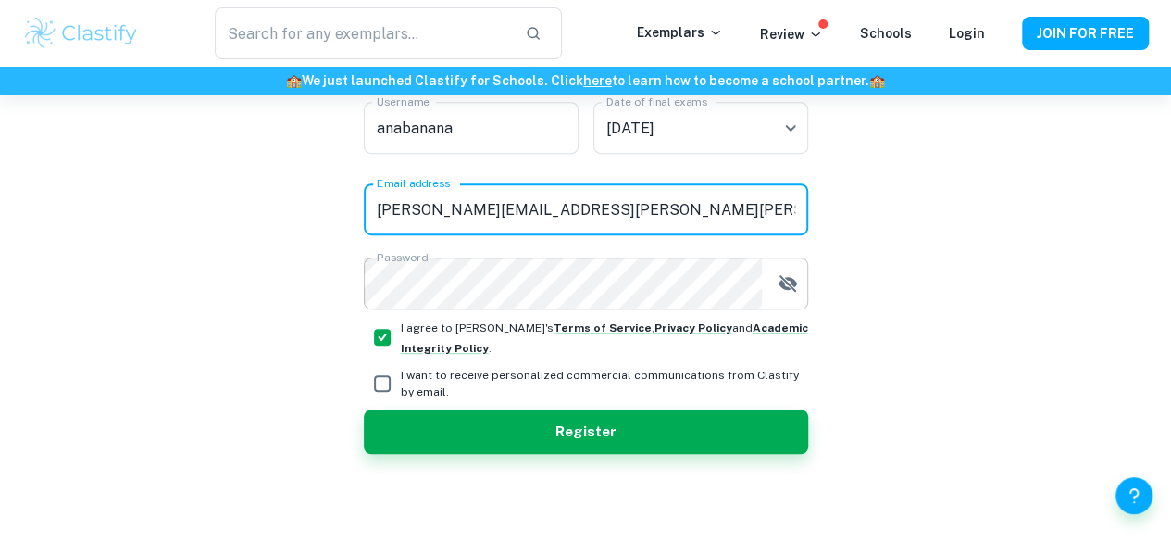
click at [782, 288] on icon "button" at bounding box center [788, 283] width 22 height 22
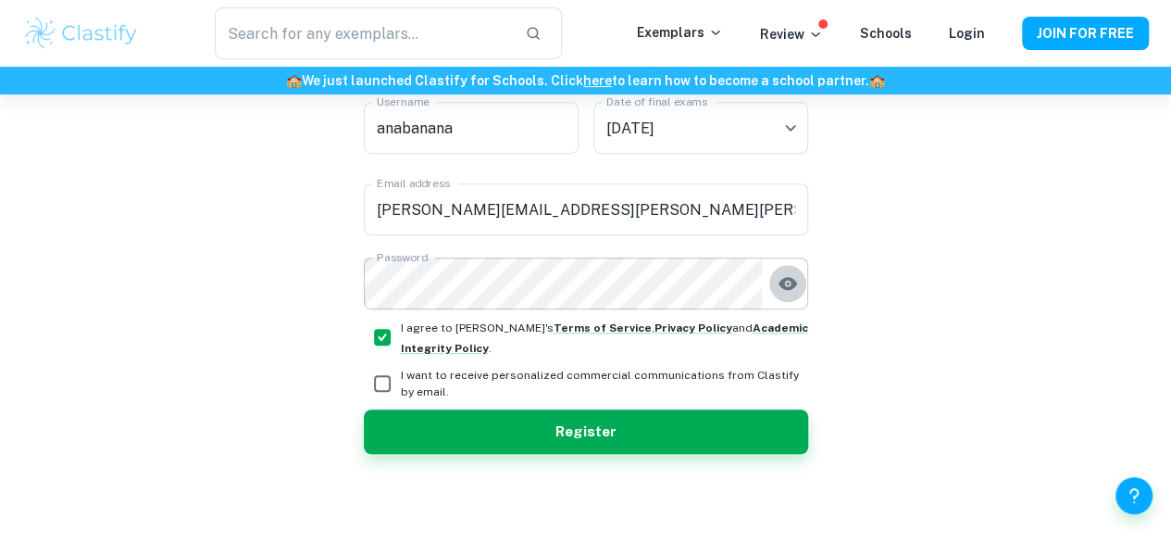
click at [782, 288] on icon "button" at bounding box center [788, 283] width 22 height 22
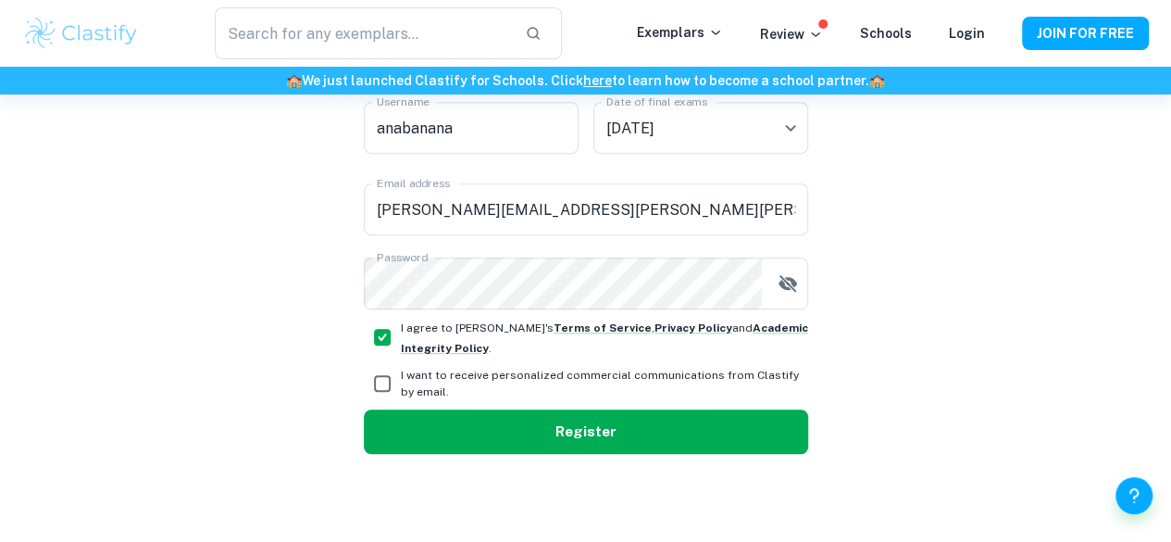
click at [640, 443] on button "Register" at bounding box center [586, 431] width 444 height 44
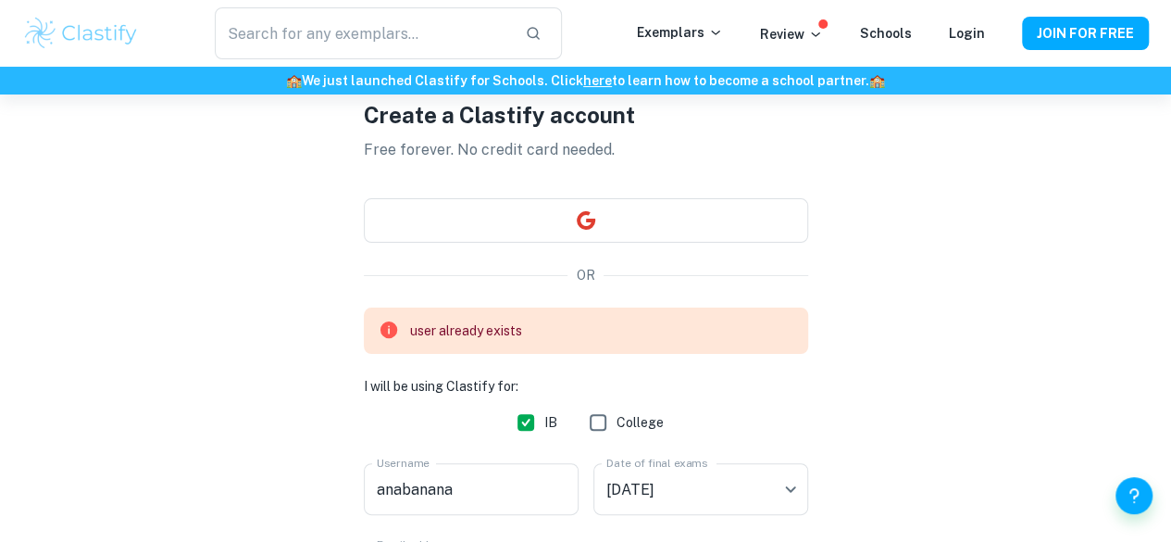
click at [561, 343] on div "user already exists" at bounding box center [586, 330] width 444 height 46
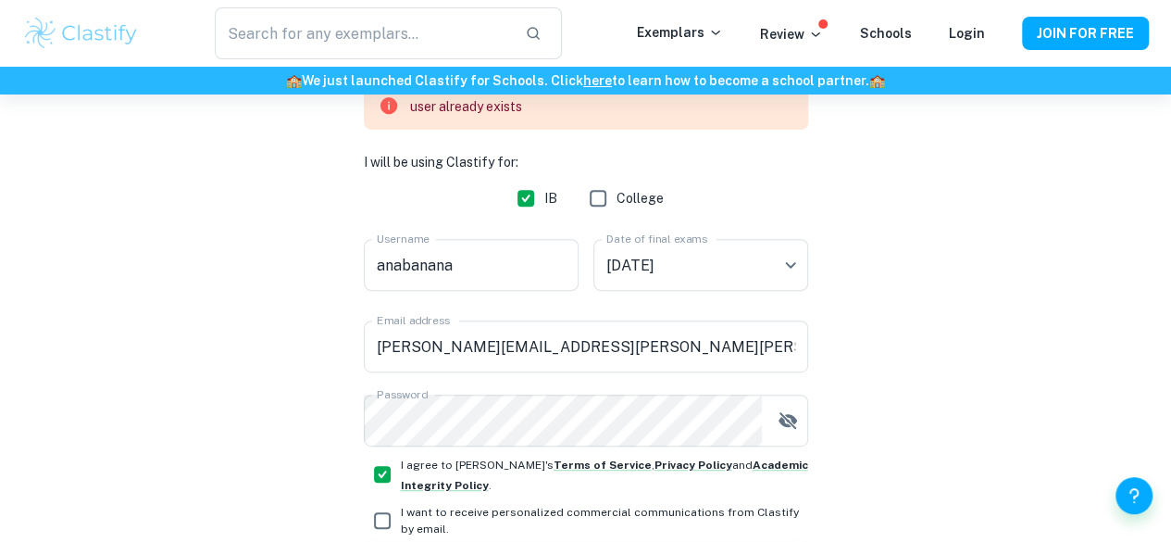
scroll to position [307, 0]
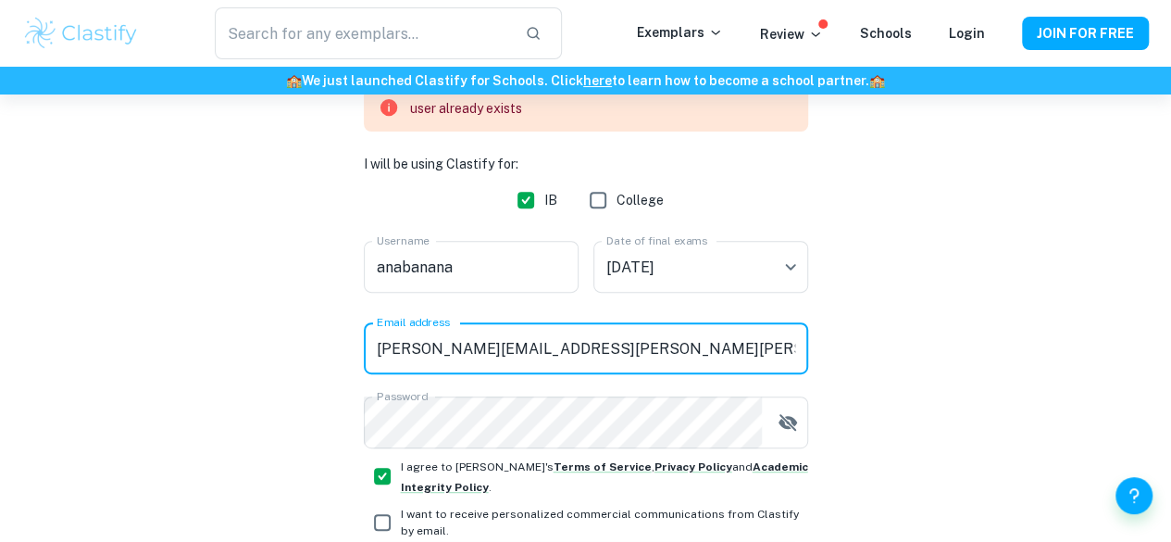
drag, startPoint x: 560, startPoint y: 355, endPoint x: 400, endPoint y: 357, distance: 160.2
click at [400, 357] on input "[PERSON_NAME][EMAIL_ADDRESS][PERSON_NAME][PERSON_NAME][DOMAIN_NAME]" at bounding box center [586, 348] width 444 height 52
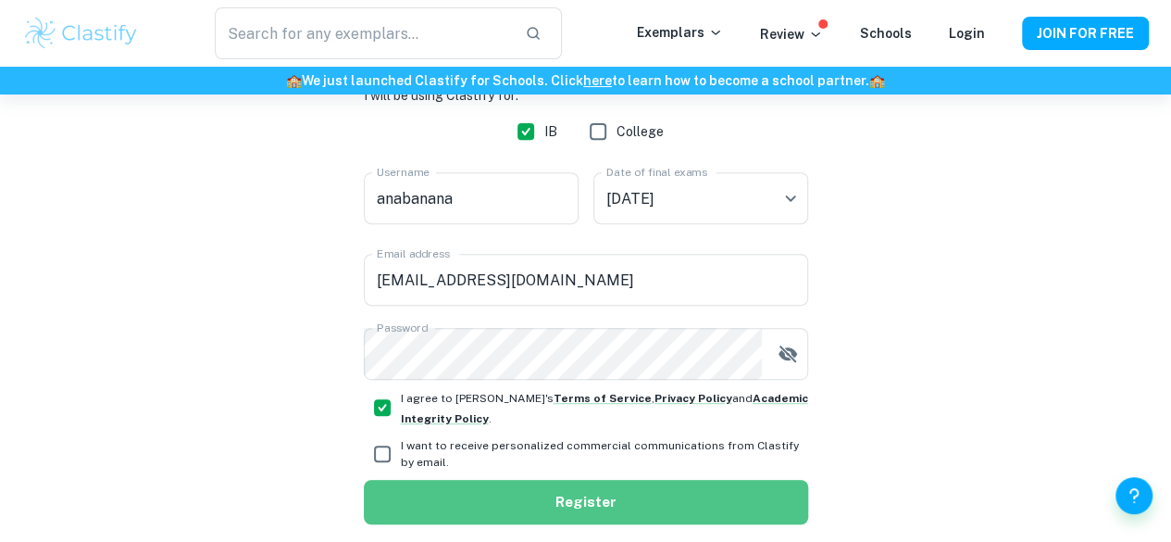
click at [576, 510] on button "Register" at bounding box center [586, 501] width 444 height 44
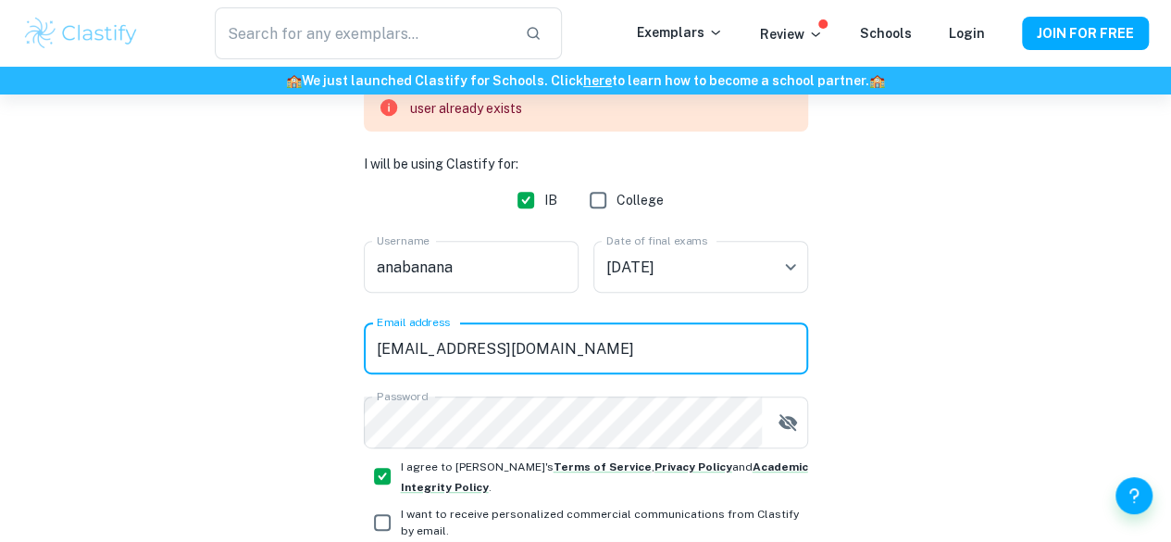
drag, startPoint x: 604, startPoint y: 382, endPoint x: 572, endPoint y: 152, distance: 232.6
click at [572, 152] on div "user already exists I will be using Clastify for: IB College Username [PERSON_N…" at bounding box center [586, 266] width 444 height 363
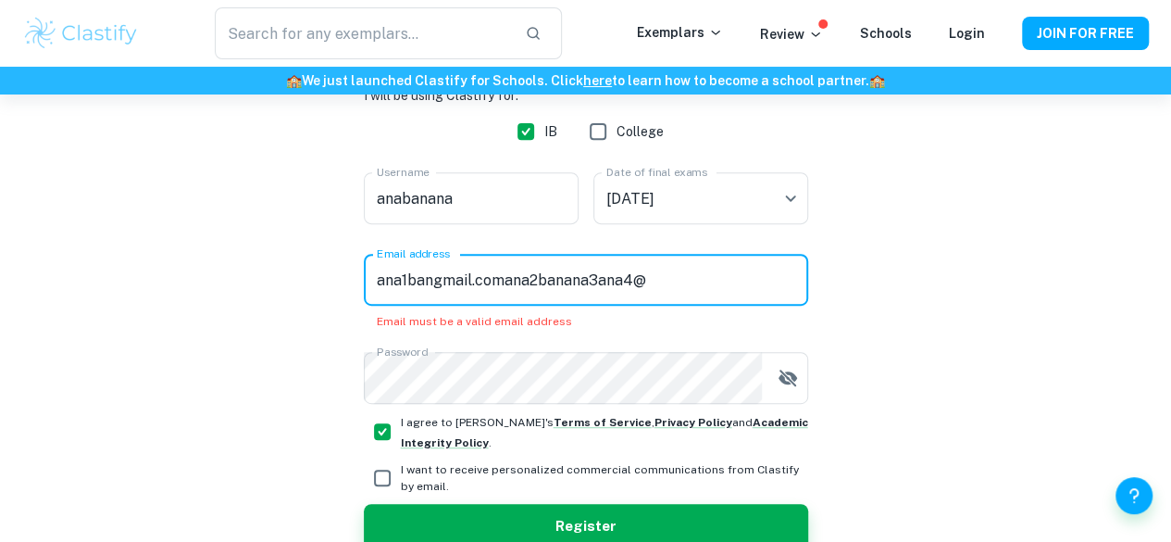
drag, startPoint x: 692, startPoint y: 282, endPoint x: 368, endPoint y: 249, distance: 325.7
click at [368, 249] on div "I will be using Clastify for: IB College Username [PERSON_NAME] Username Date o…" at bounding box center [586, 244] width 444 height 318
click at [761, 280] on input "ana1bangmail.comana2banana3ana4@" at bounding box center [586, 280] width 444 height 52
drag, startPoint x: 731, startPoint y: 283, endPoint x: 378, endPoint y: 277, distance: 353.7
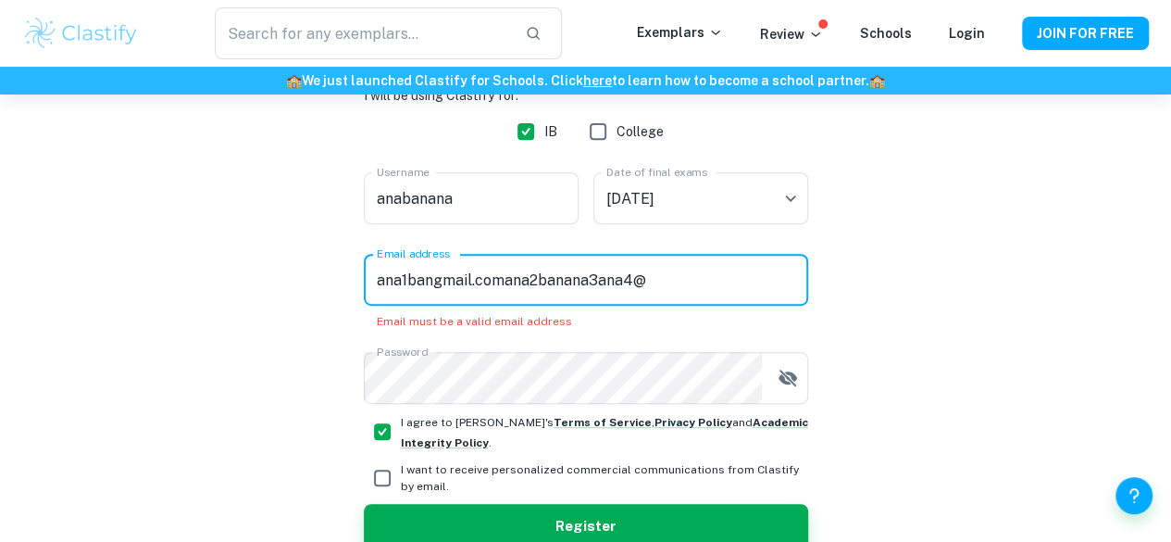
click at [378, 277] on input "ana1bangmail.comana2banana3ana4@" at bounding box center [586, 280] width 444 height 52
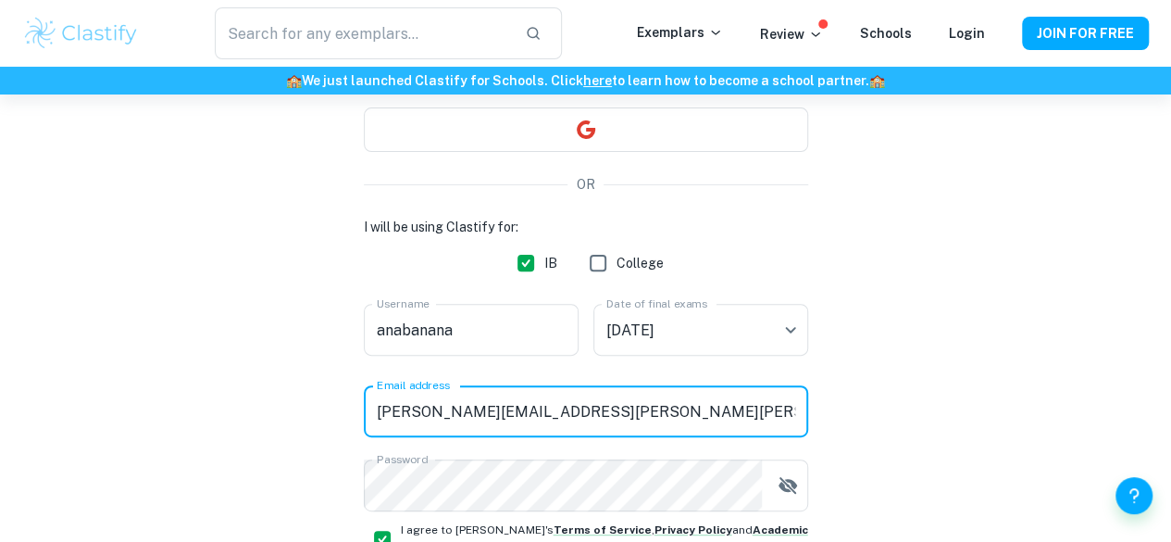
scroll to position [185, 0]
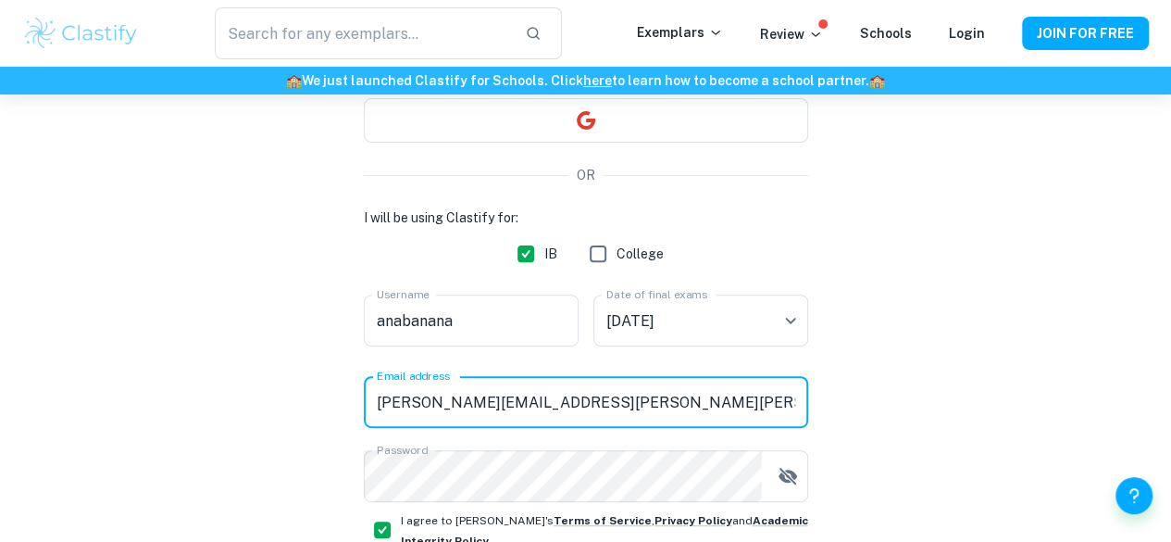
type input "[PERSON_NAME][EMAIL_ADDRESS][PERSON_NAME][PERSON_NAME][DOMAIN_NAME]"
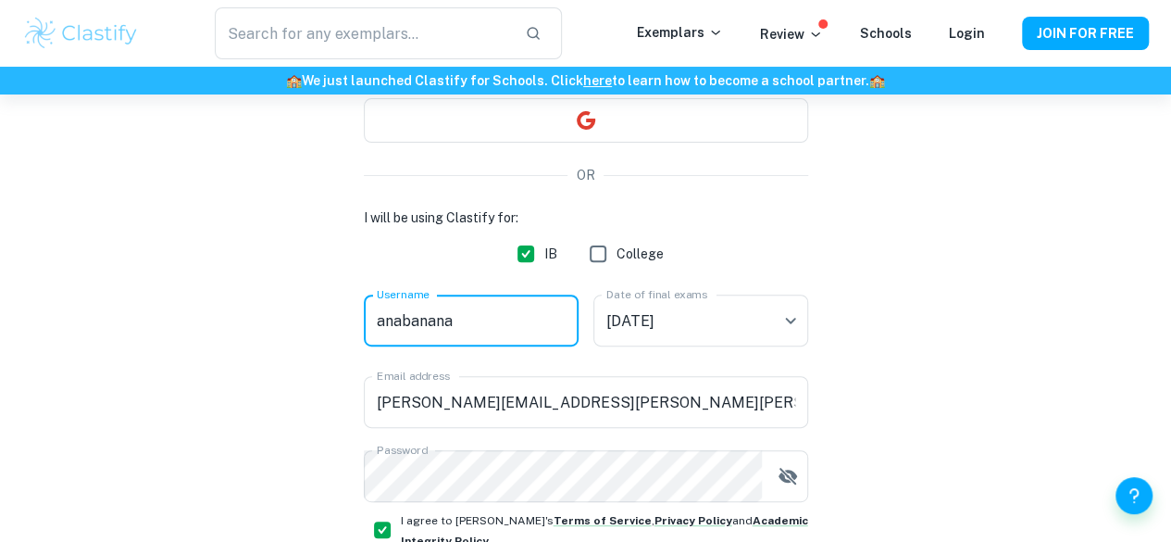
click at [518, 318] on input "anabanana" at bounding box center [471, 320] width 215 height 52
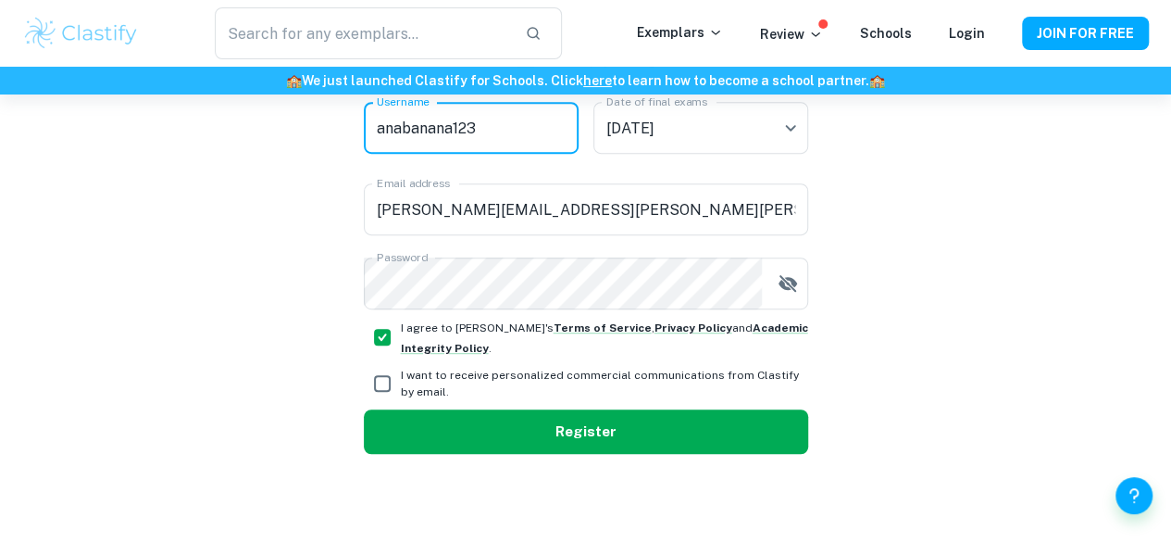
type input "anabanana123"
click at [566, 429] on button "Register" at bounding box center [586, 431] width 444 height 44
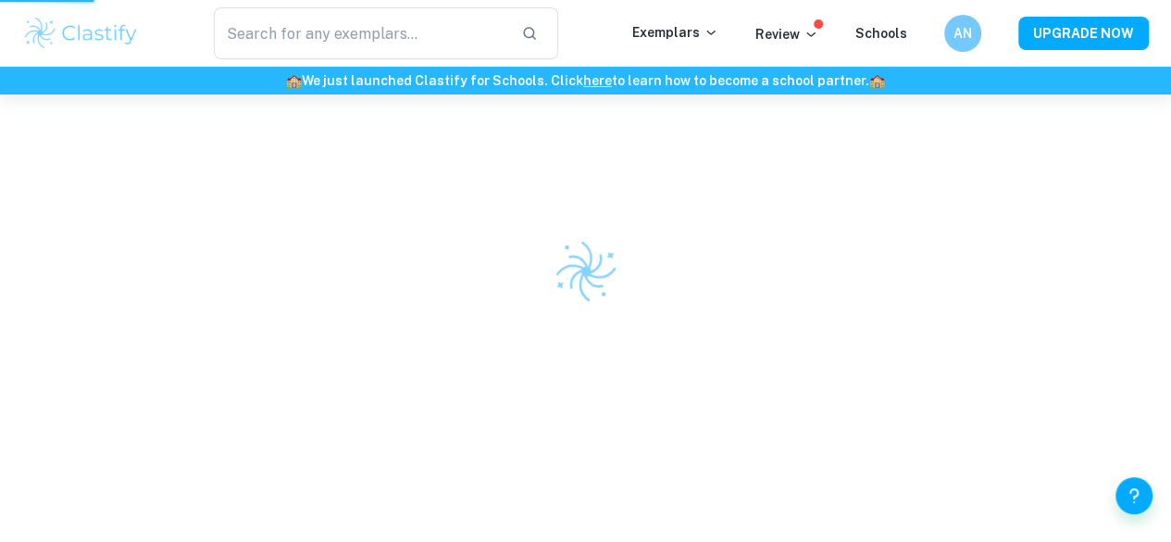
scroll to position [0, 0]
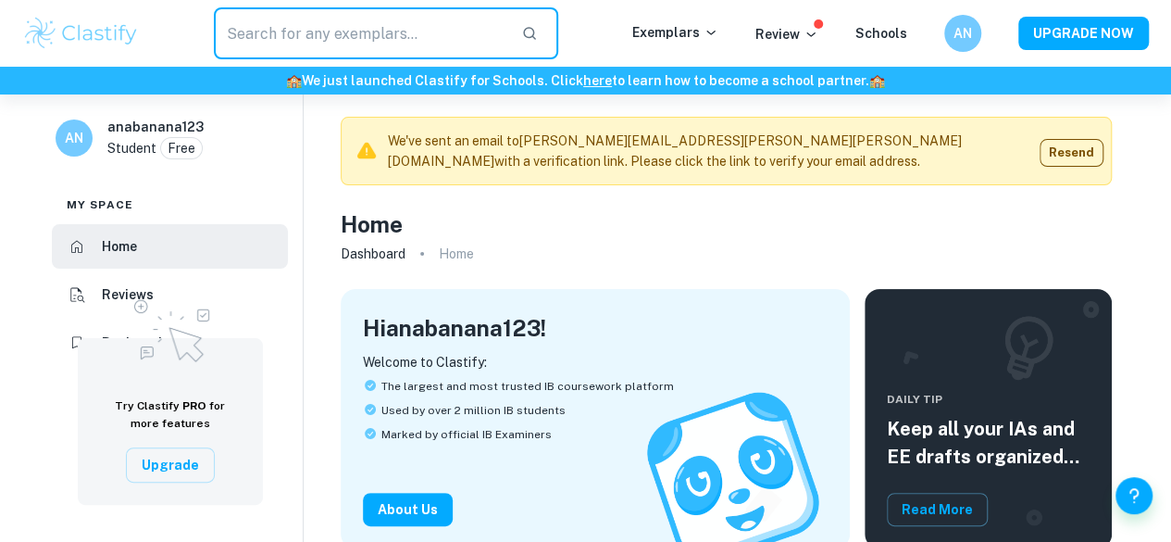
click at [356, 12] on input "text" at bounding box center [360, 33] width 293 height 52
type input "comparative study art hl"
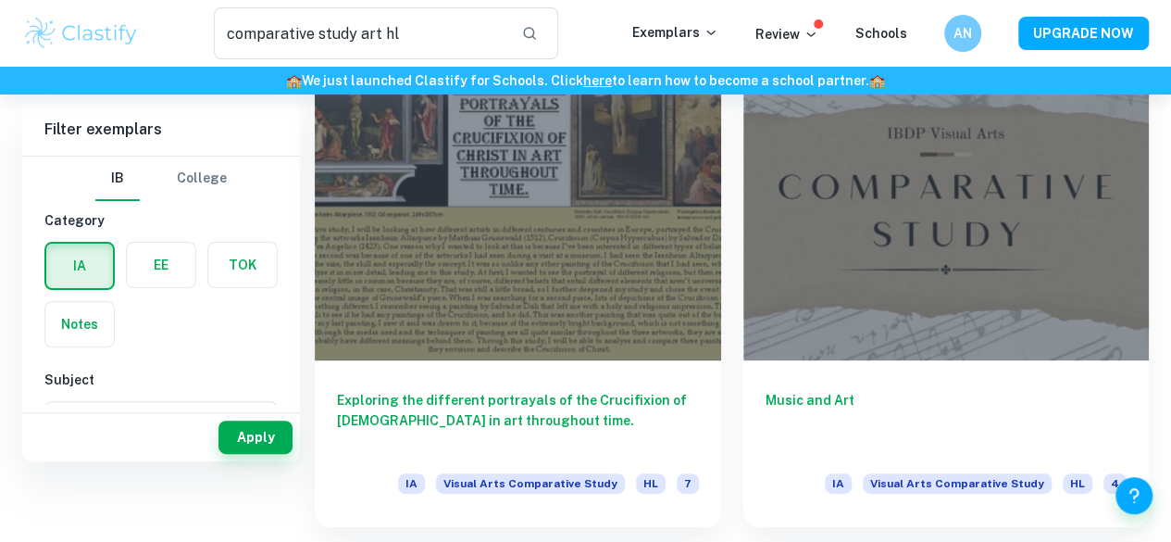
scroll to position [20, 0]
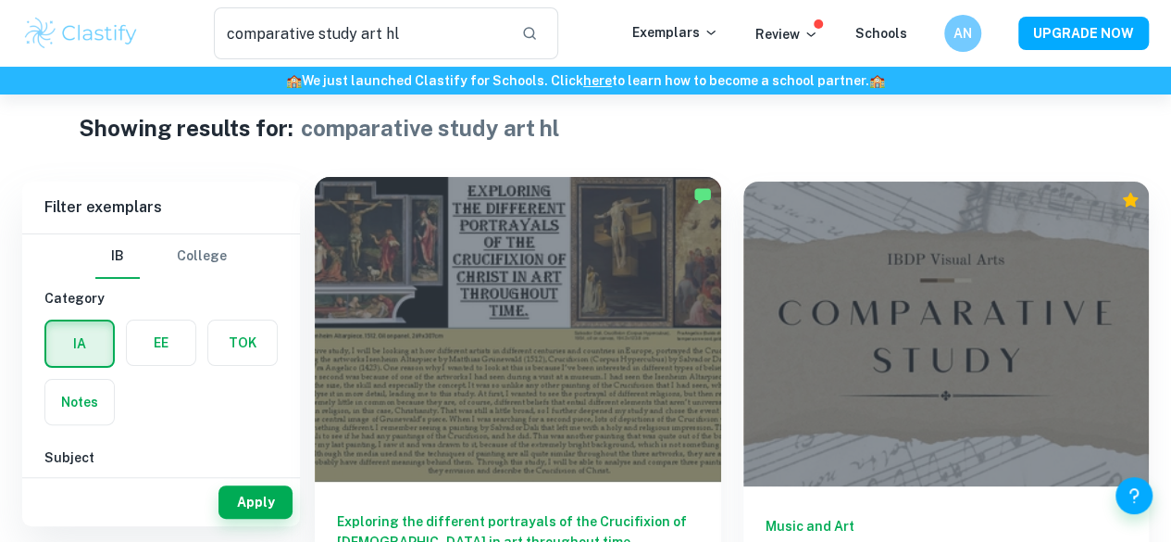
click at [509, 348] on div at bounding box center [518, 329] width 406 height 305
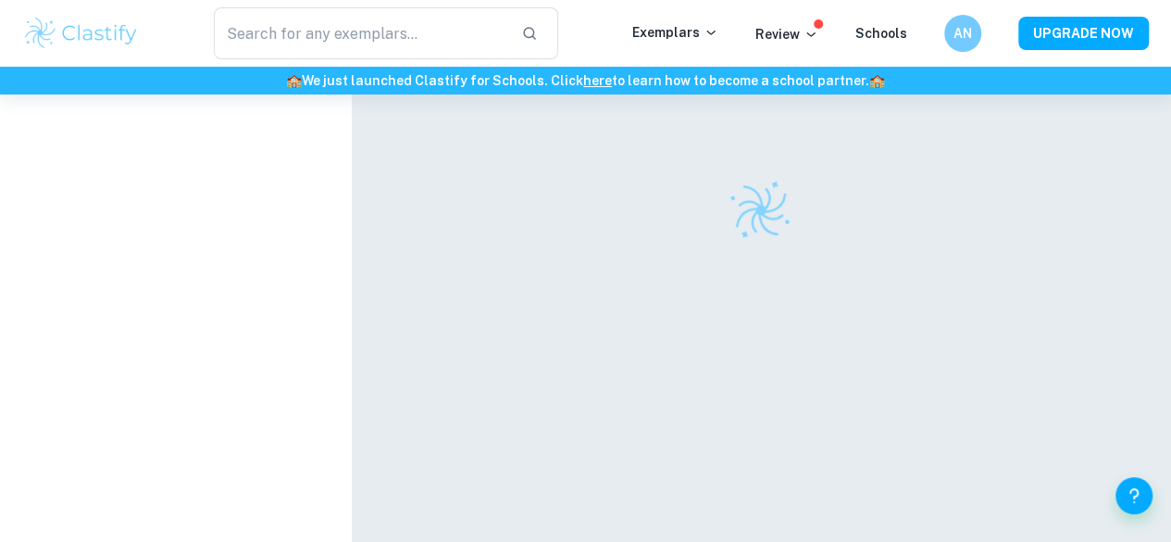
type input "comparative study art hl"
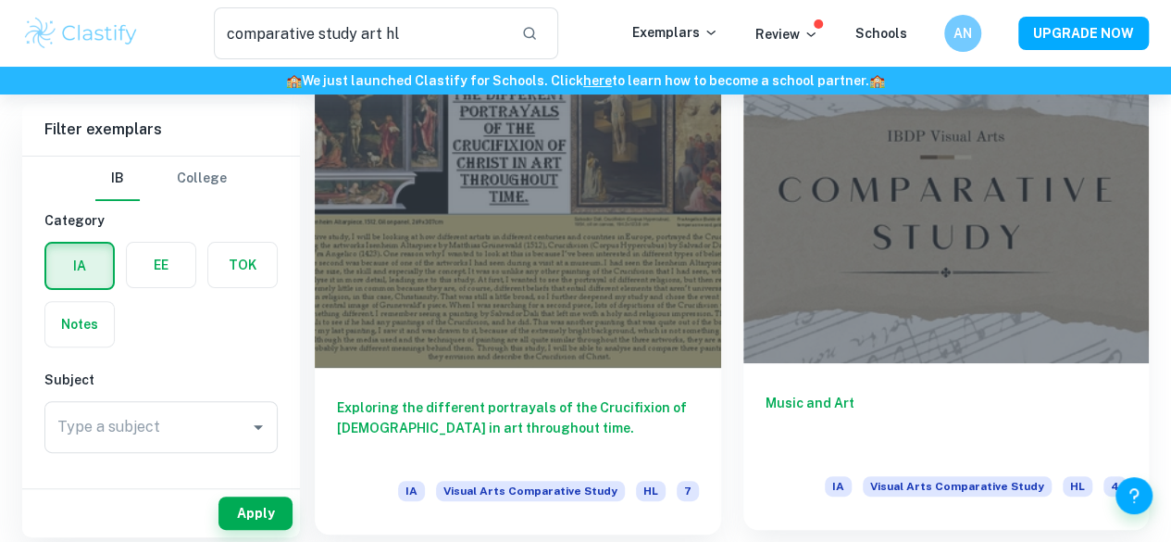
scroll to position [104, 0]
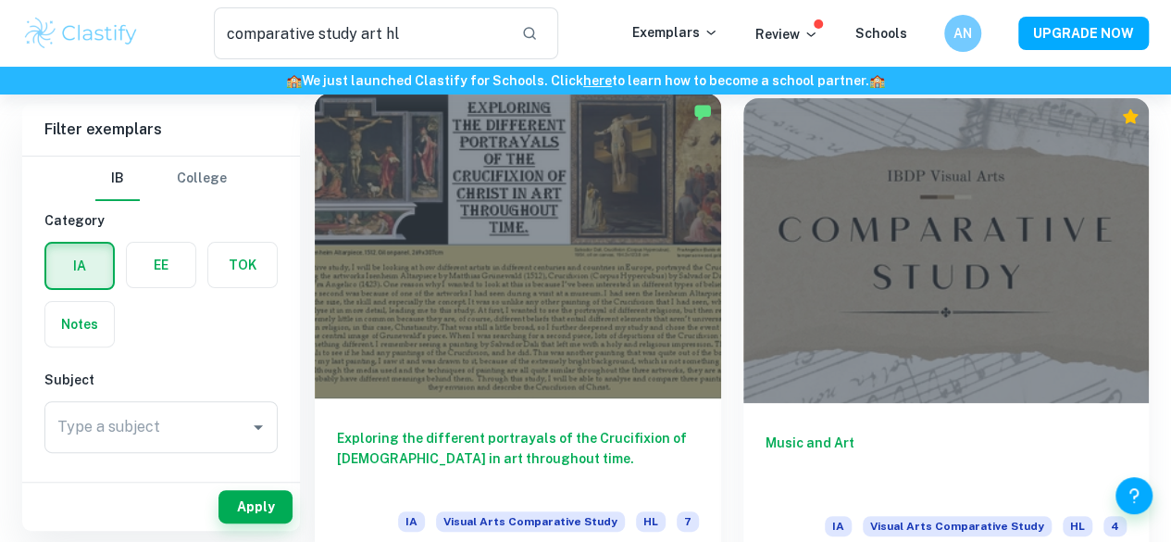
click at [527, 398] on div "Exploring the different portrayals of the Crucifixion of [DEMOGRAPHIC_DATA] in …" at bounding box center [518, 481] width 406 height 167
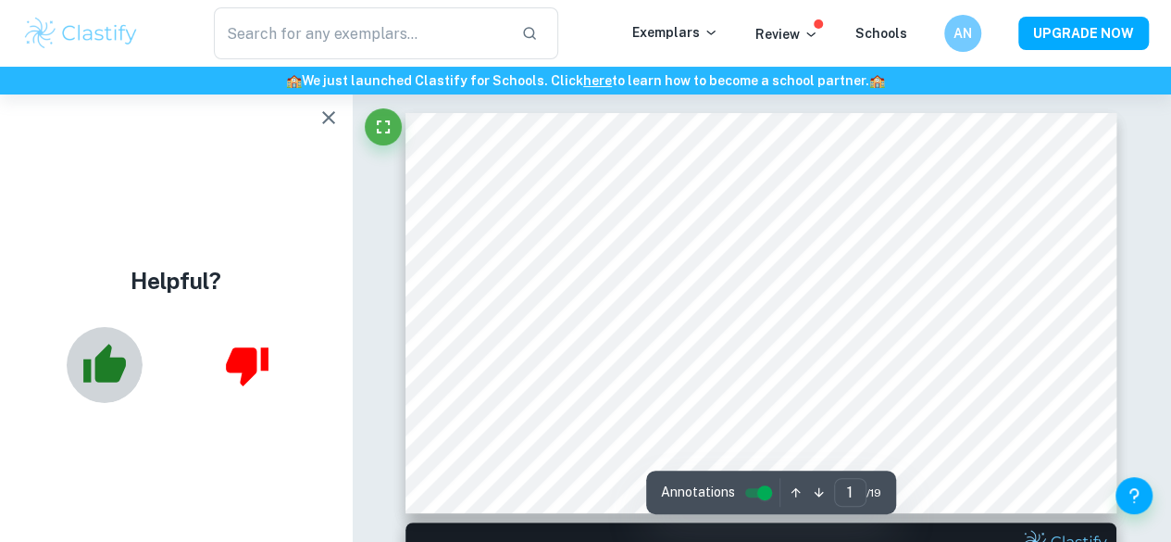
click at [109, 373] on icon "button" at bounding box center [104, 362] width 43 height 39
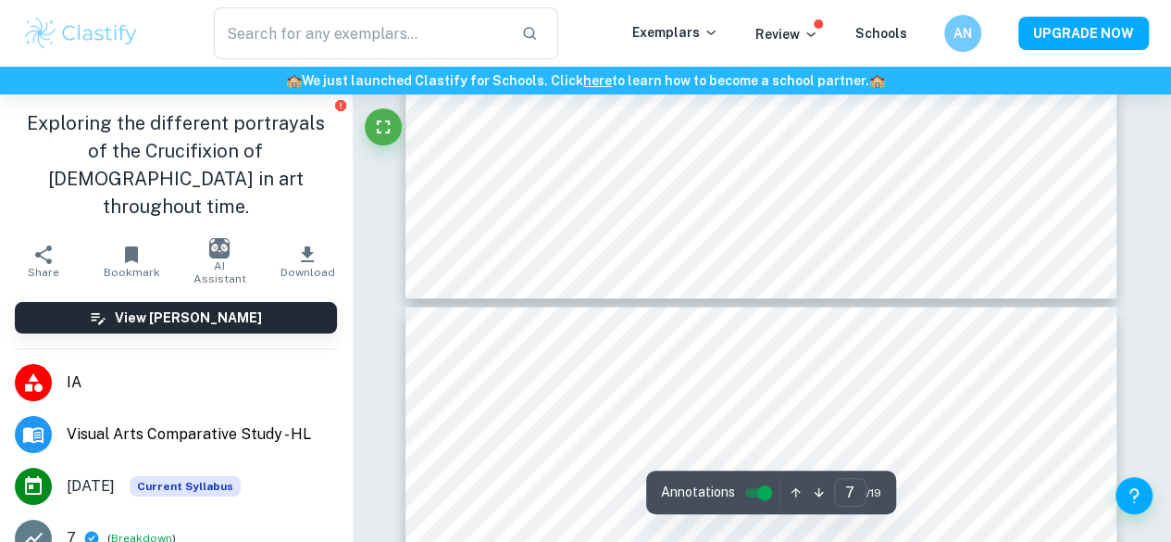
scroll to position [2900, 0]
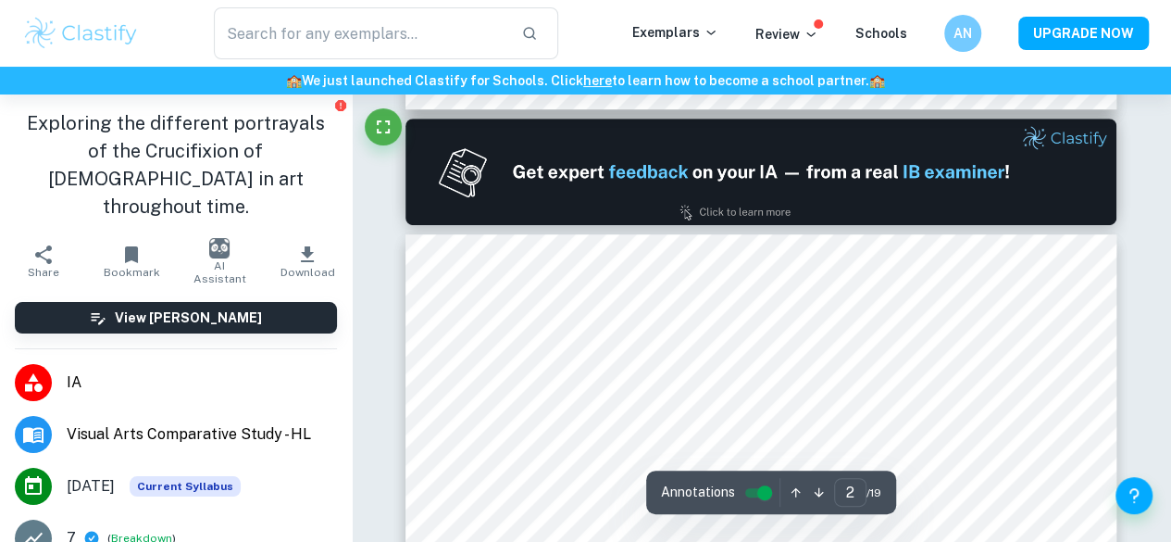
type input "1"
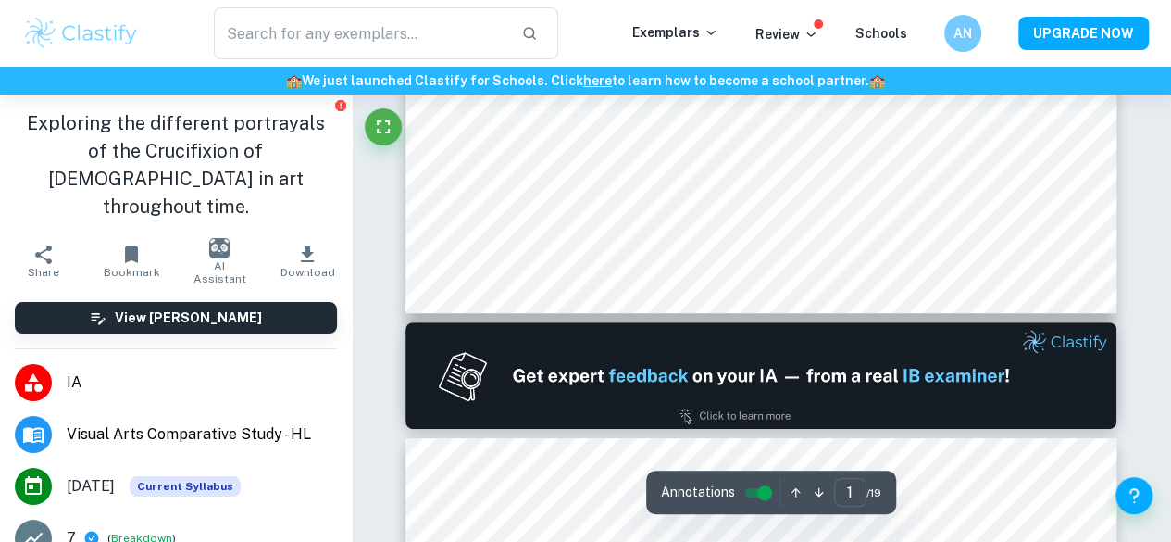
scroll to position [0, 0]
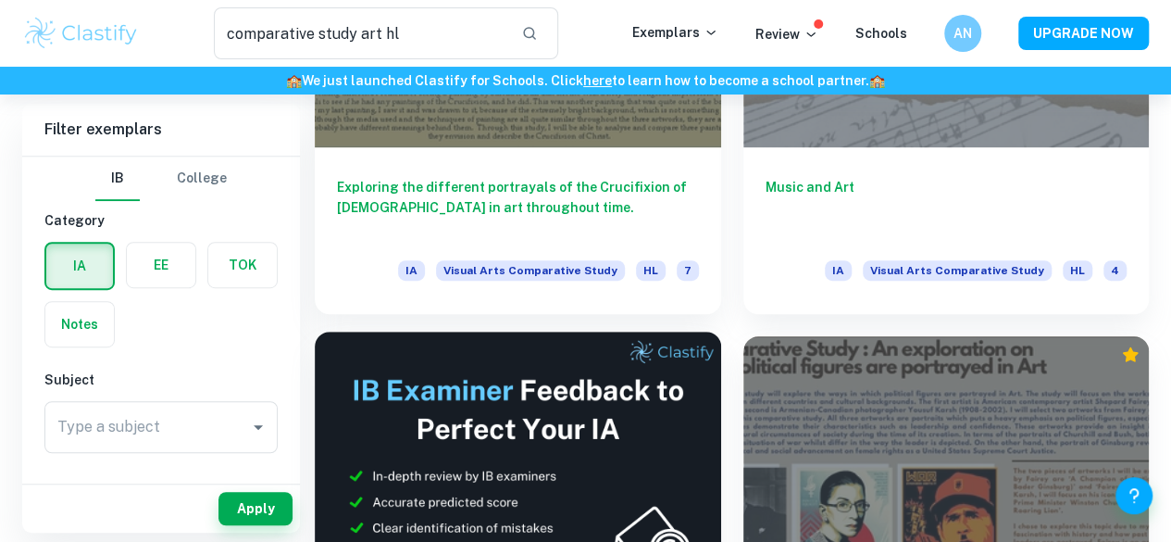
scroll to position [450, 0]
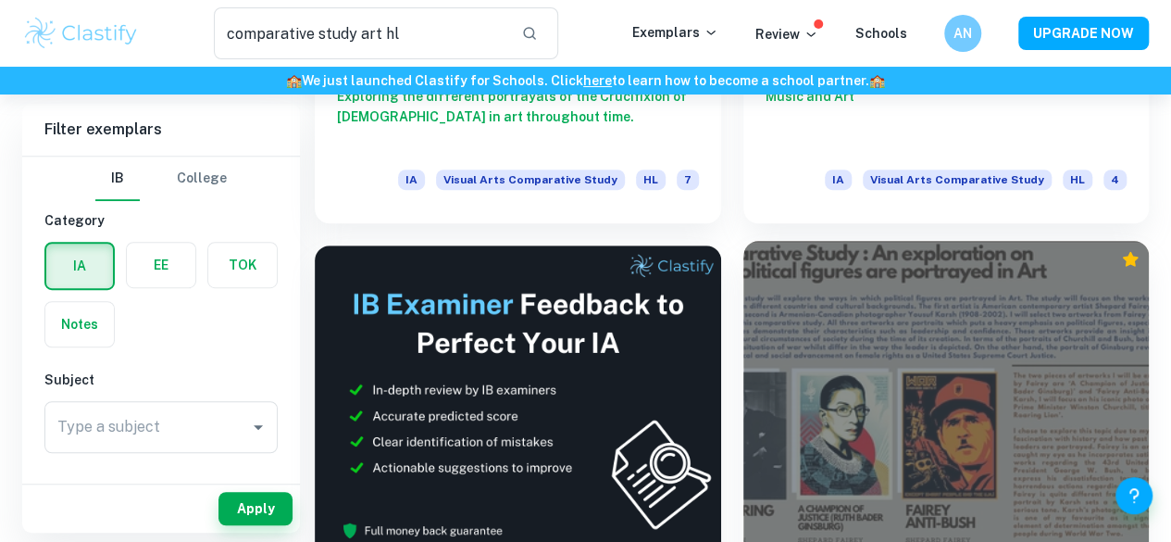
click at [743, 292] on div at bounding box center [946, 393] width 406 height 305
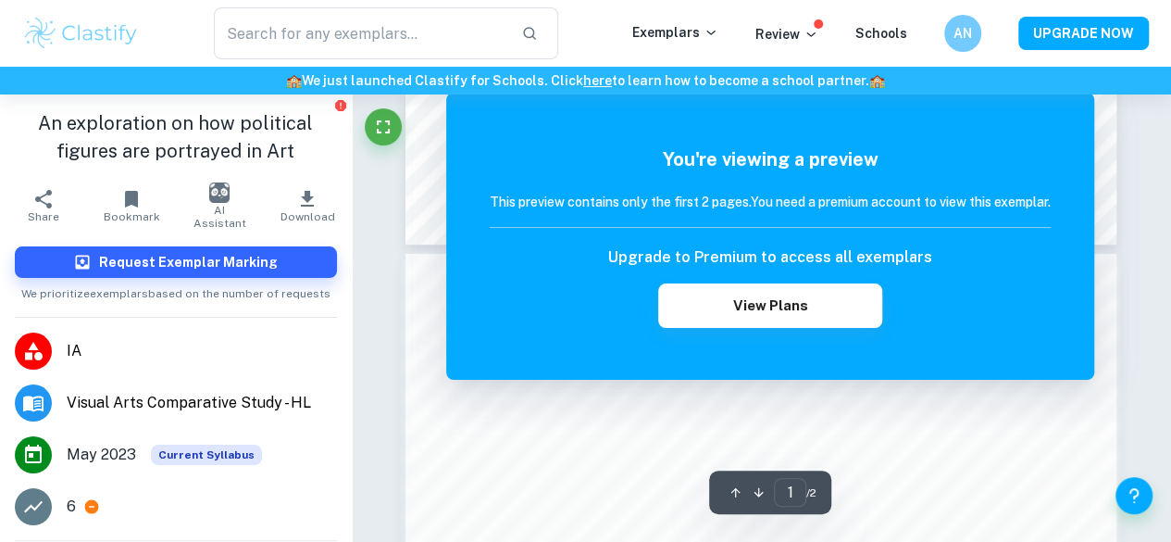
scroll to position [261, 0]
click at [804, 495] on input "1" at bounding box center [790, 492] width 32 height 29
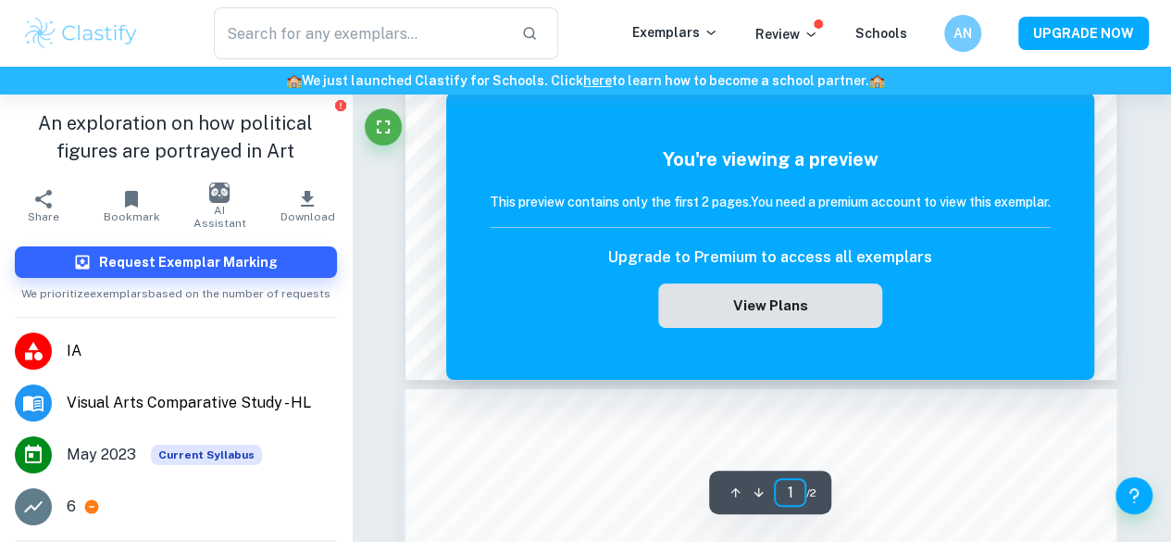
scroll to position [0, 0]
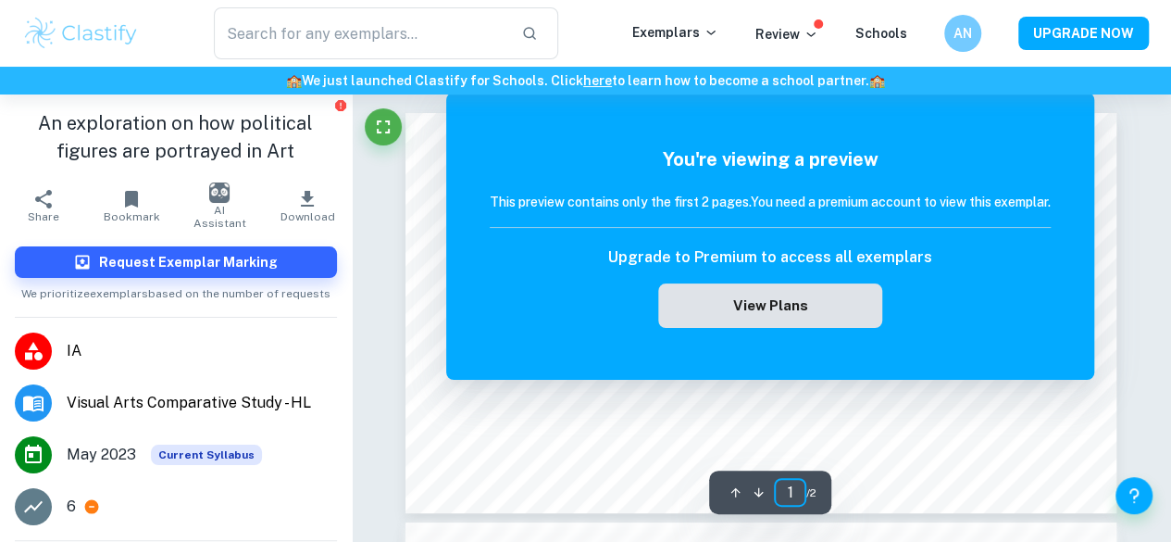
click at [802, 302] on button "View Plans" at bounding box center [770, 305] width 224 height 44
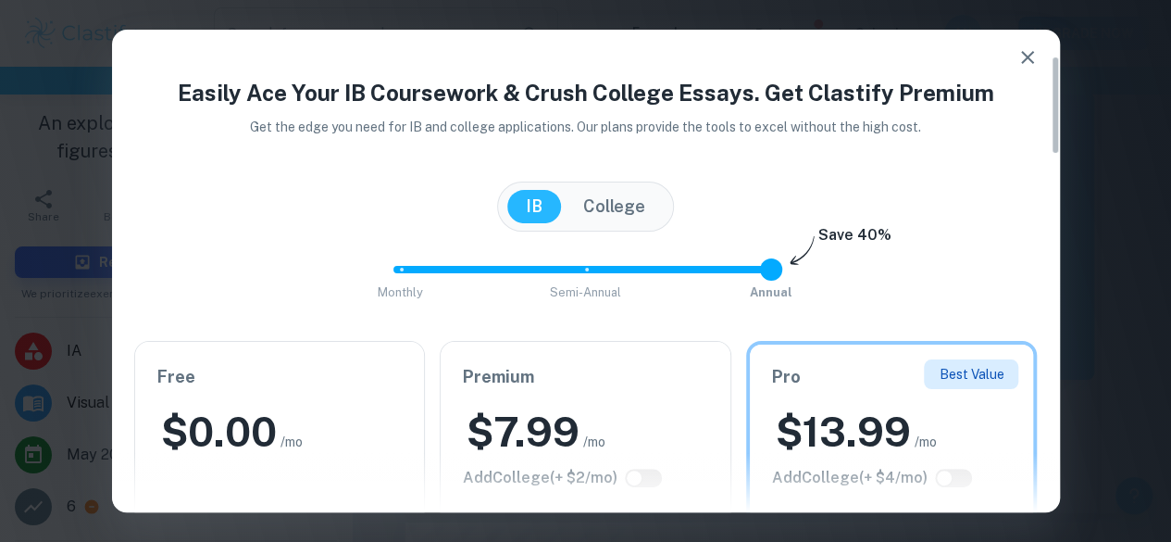
scroll to position [194, 0]
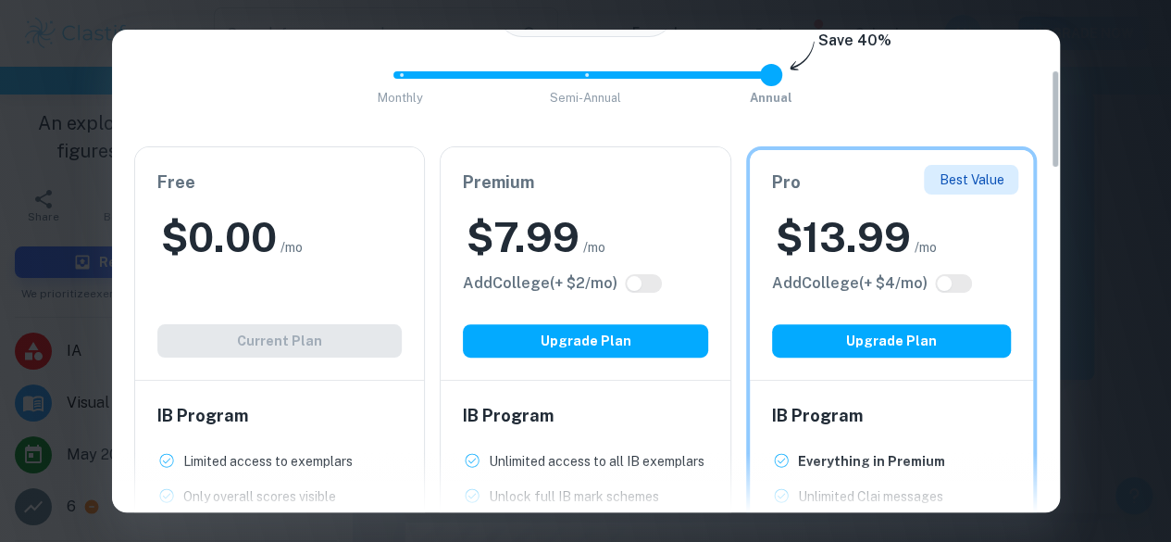
click at [264, 305] on div "Free $ 0.00 /mo Add College (+ $ 2 /mo) Current Plan" at bounding box center [280, 263] width 290 height 232
click at [283, 345] on div "Free $ 0.00 /mo Add College (+ $ 2 /mo) Current Plan" at bounding box center [280, 263] width 290 height 232
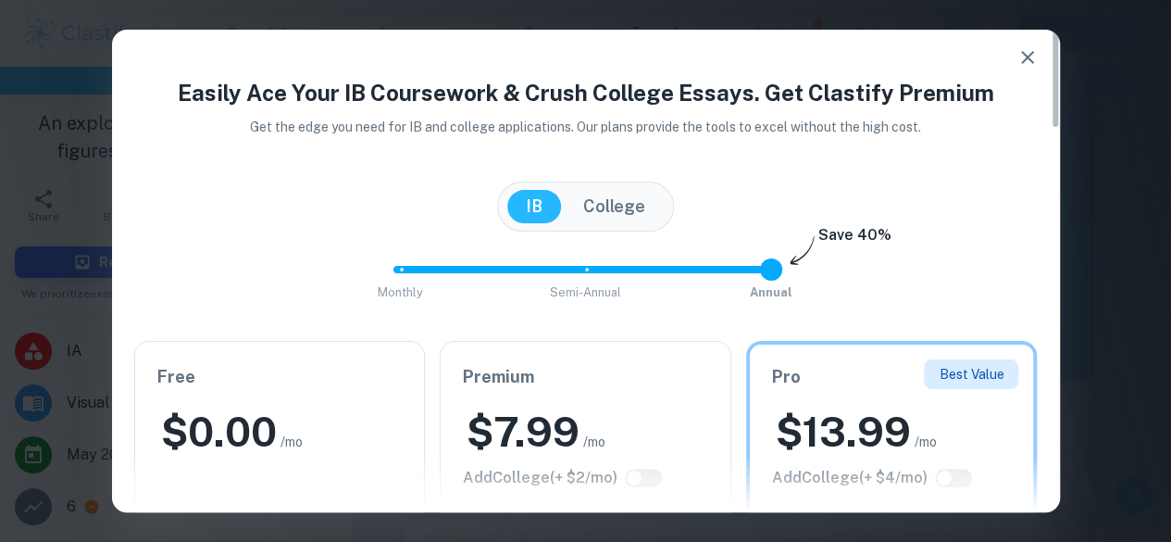
click at [1026, 62] on icon "button" at bounding box center [1027, 57] width 22 height 22
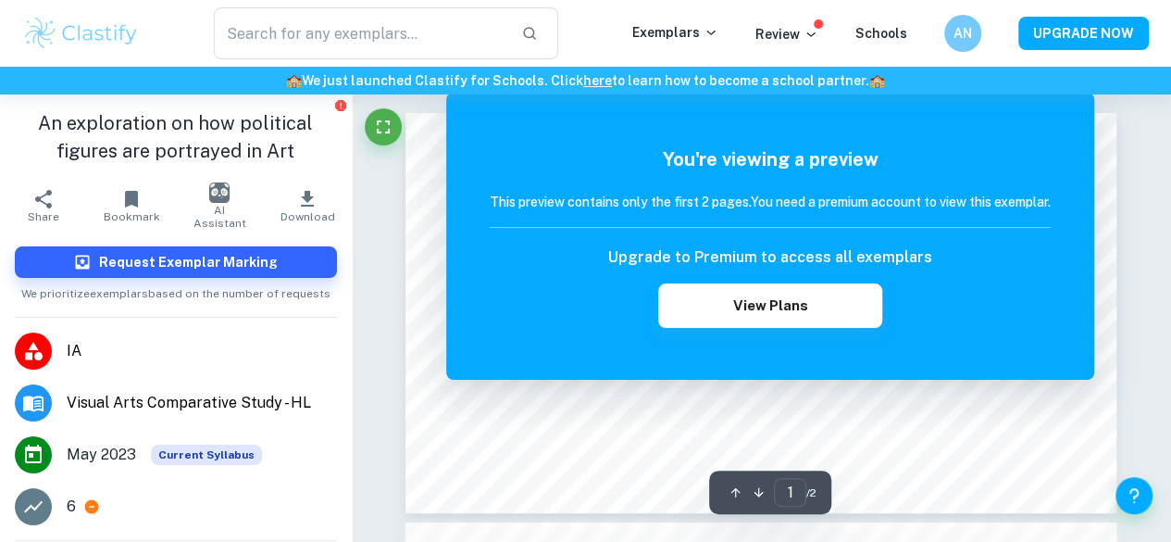
click at [911, 210] on h6 "This preview contains only the first 2 pages. You need a premium account to vie…" at bounding box center [770, 202] width 561 height 20
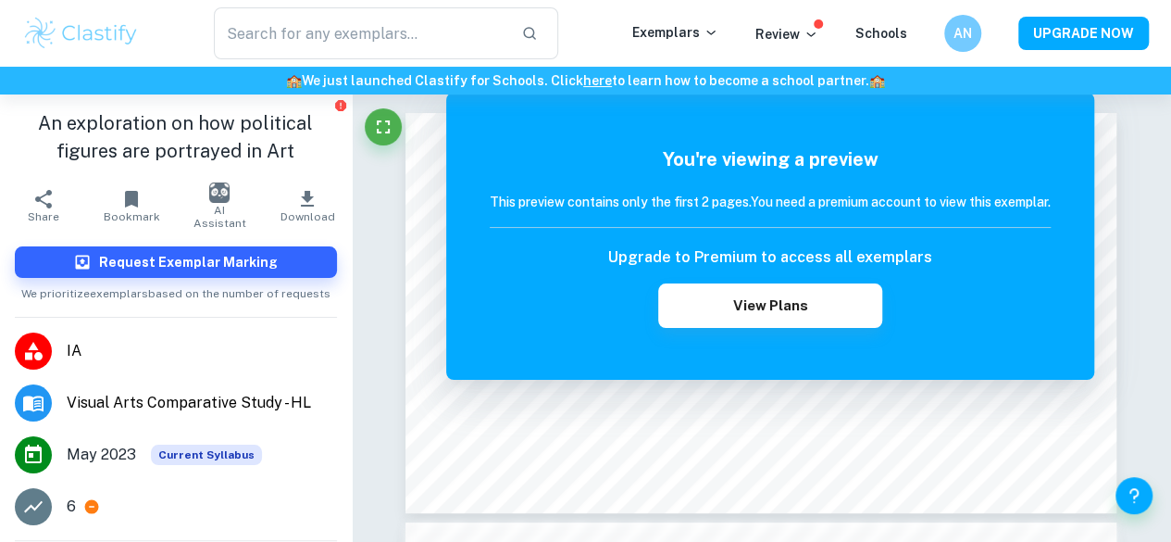
type input "comparative study art hl"
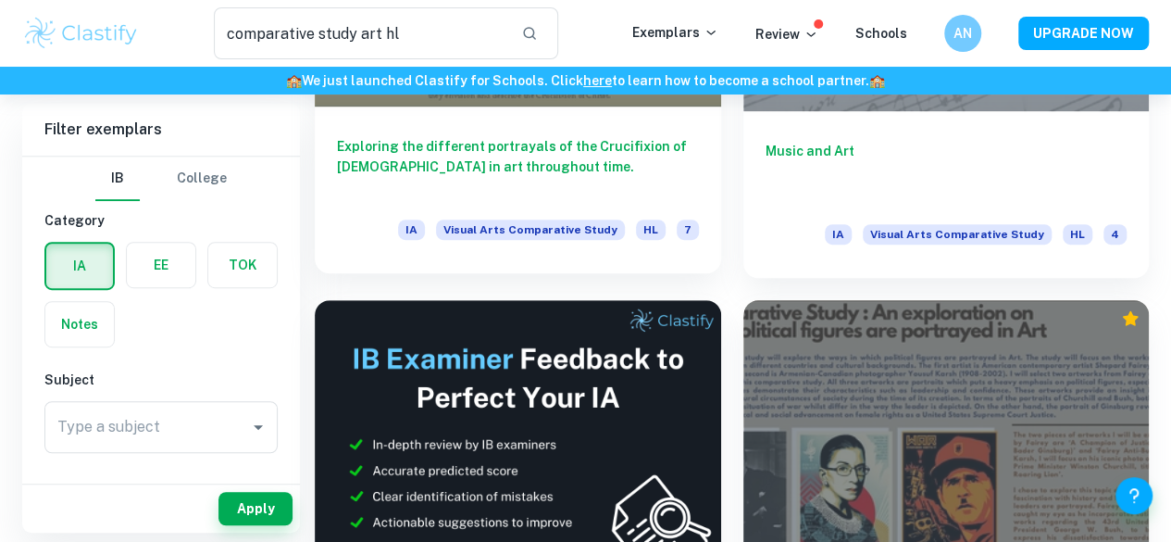
scroll to position [450, 0]
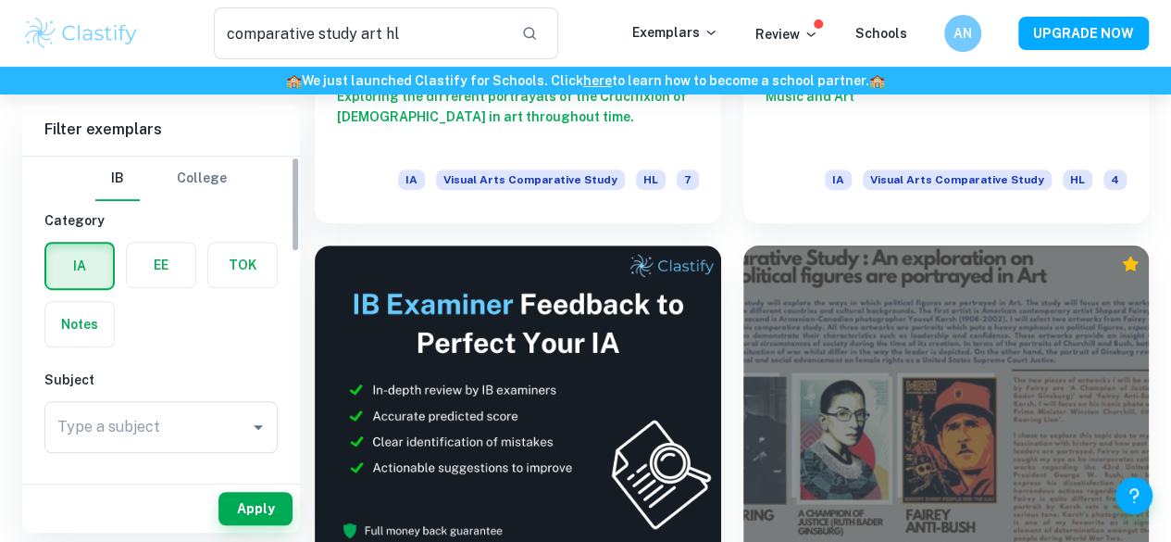
click at [175, 258] on label "button" at bounding box center [161, 265] width 68 height 44
click at [0, 0] on input "radio" at bounding box center [0, 0] width 0 height 0
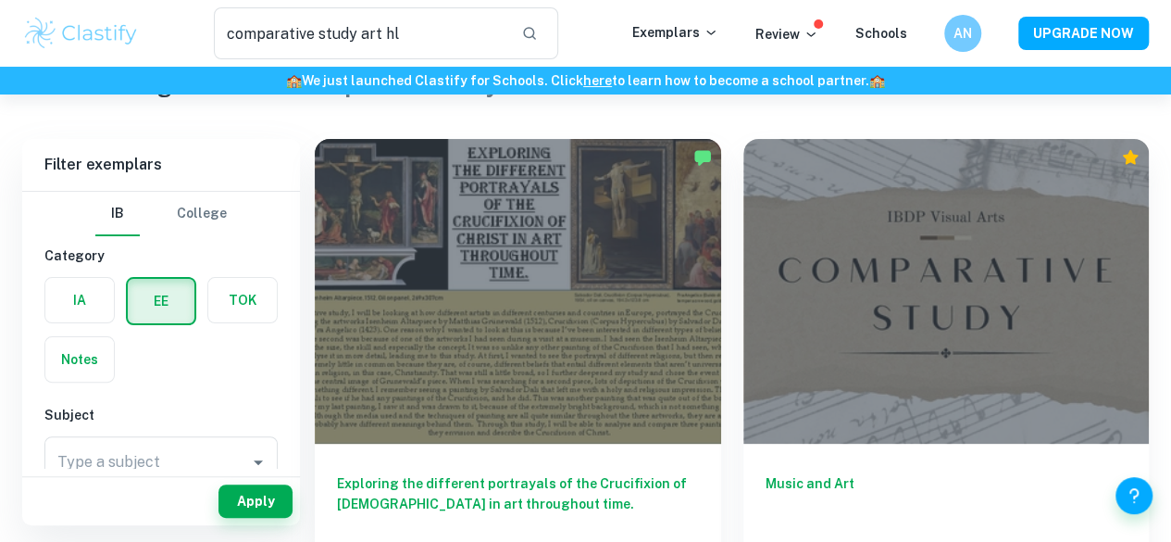
scroll to position [44, 0]
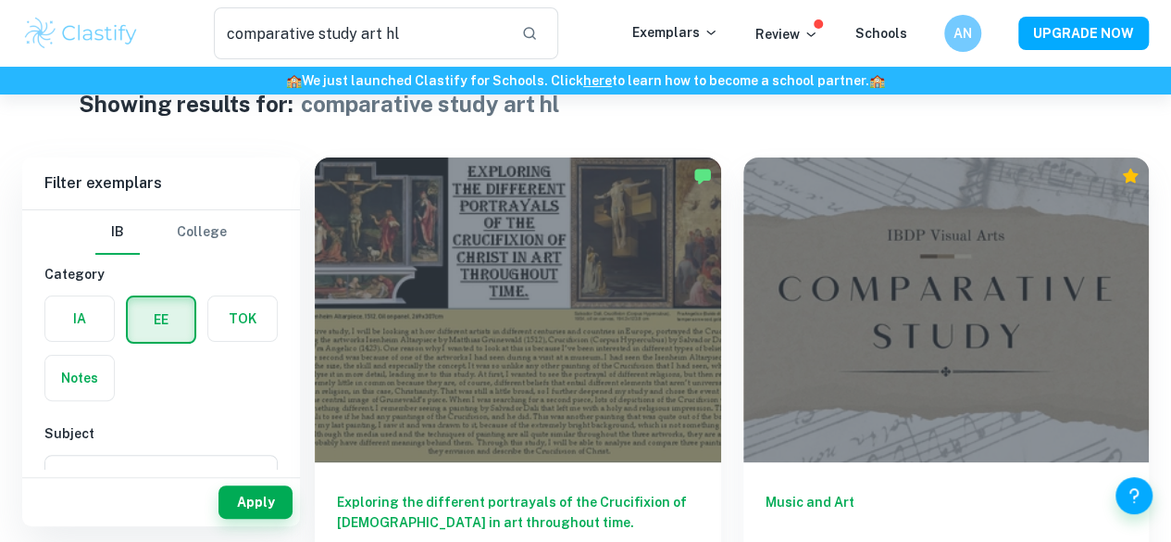
click at [86, 319] on label "button" at bounding box center [79, 318] width 68 height 44
click at [0, 0] on input "radio" at bounding box center [0, 0] width 0 height 0
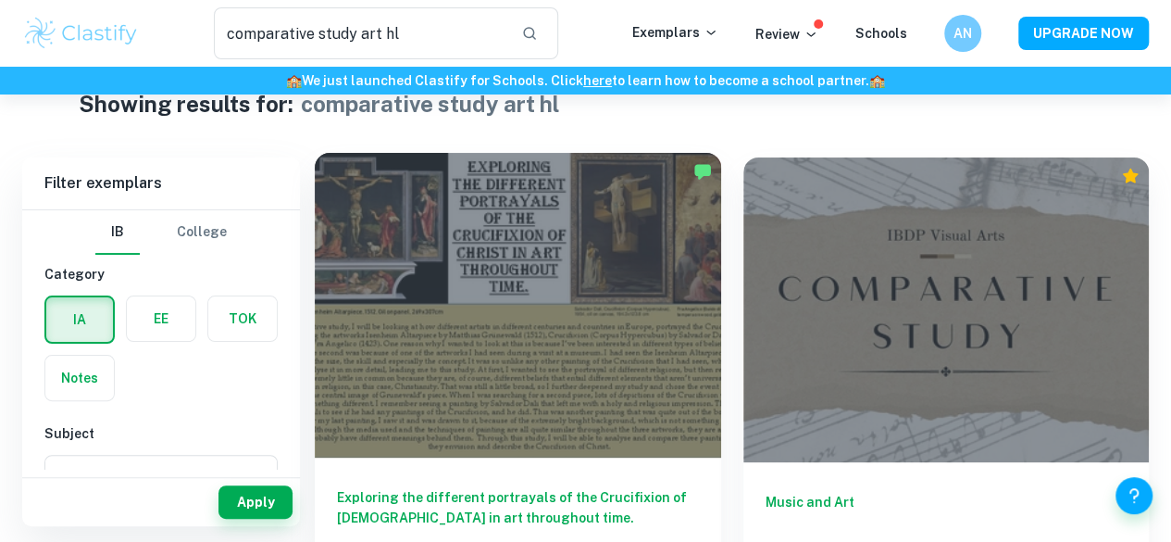
click at [396, 244] on div at bounding box center [518, 305] width 406 height 305
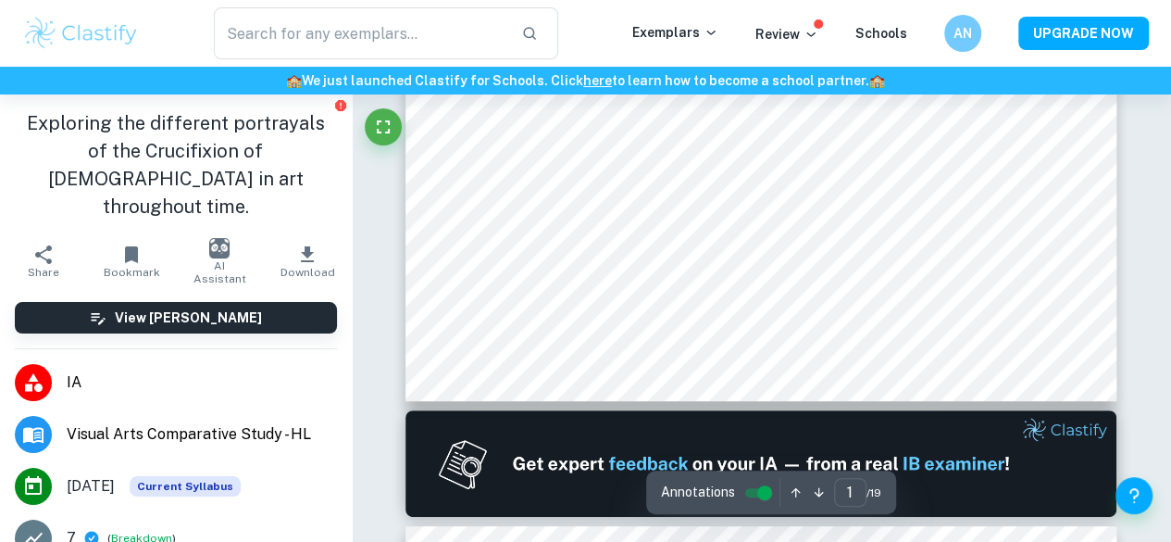
scroll to position [131, 0]
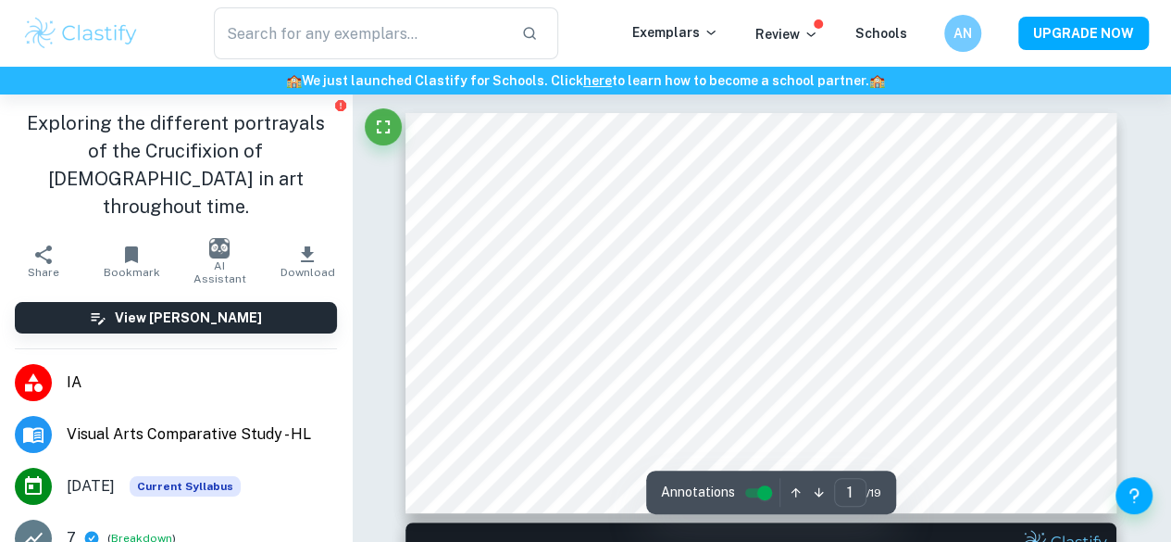
scroll to position [12, 0]
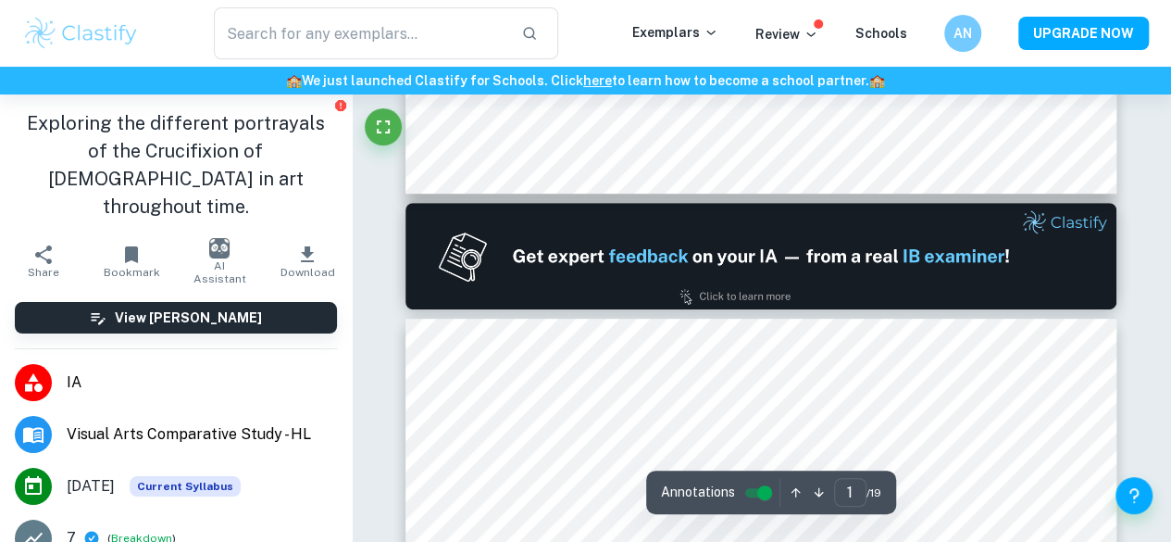
scroll to position [317, 0]
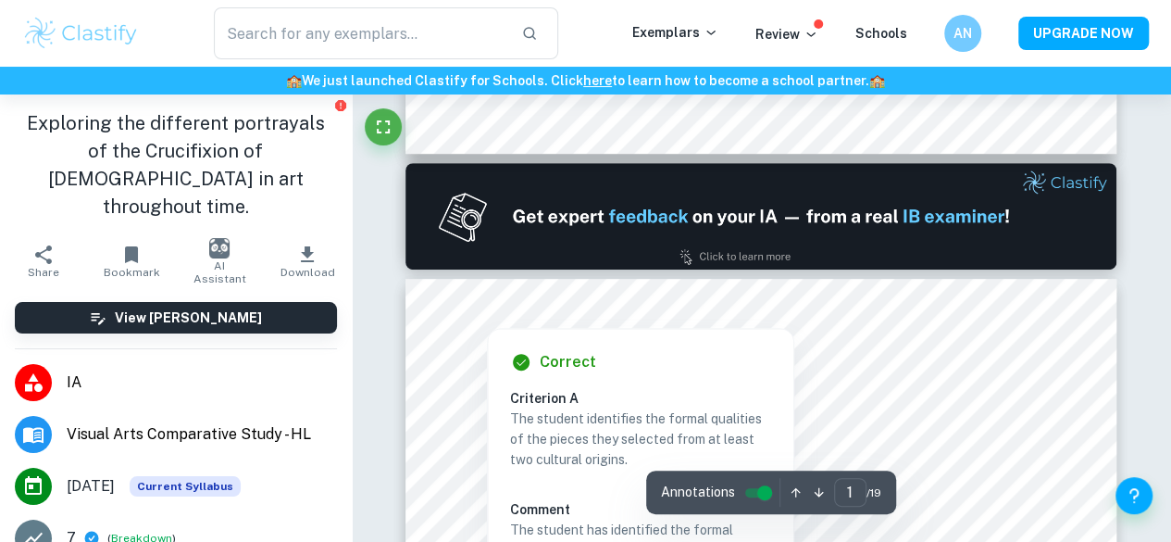
type input "2"
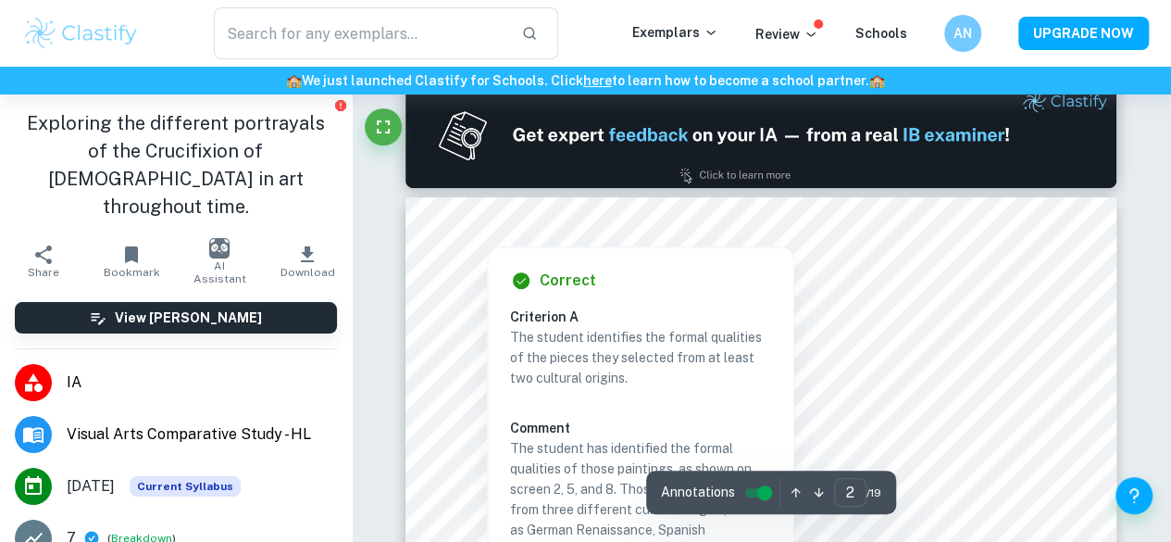
scroll to position [442, 0]
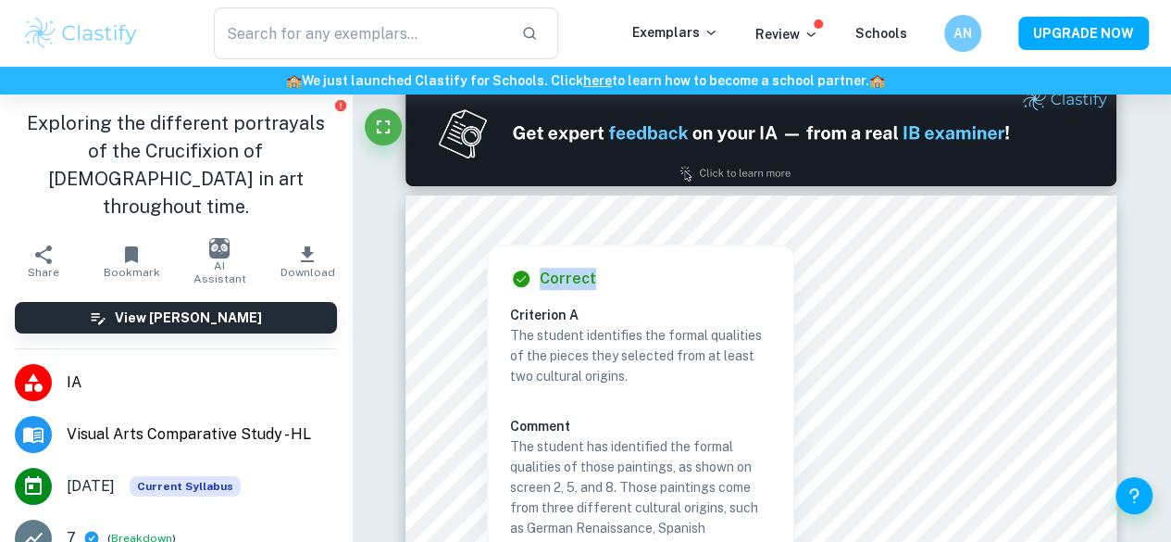
drag, startPoint x: 531, startPoint y: 245, endPoint x: 765, endPoint y: 277, distance: 235.4
click at [765, 277] on div "Correct Criterion A The student identifies the formal qualities of the pieces t…" at bounding box center [640, 447] width 305 height 405
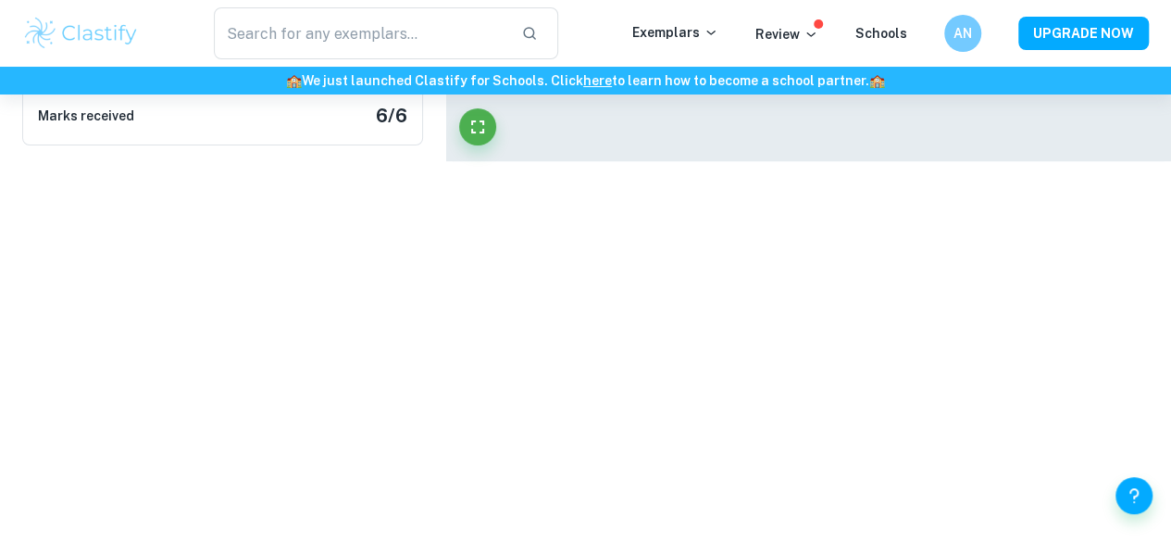
scroll to position [591, 0]
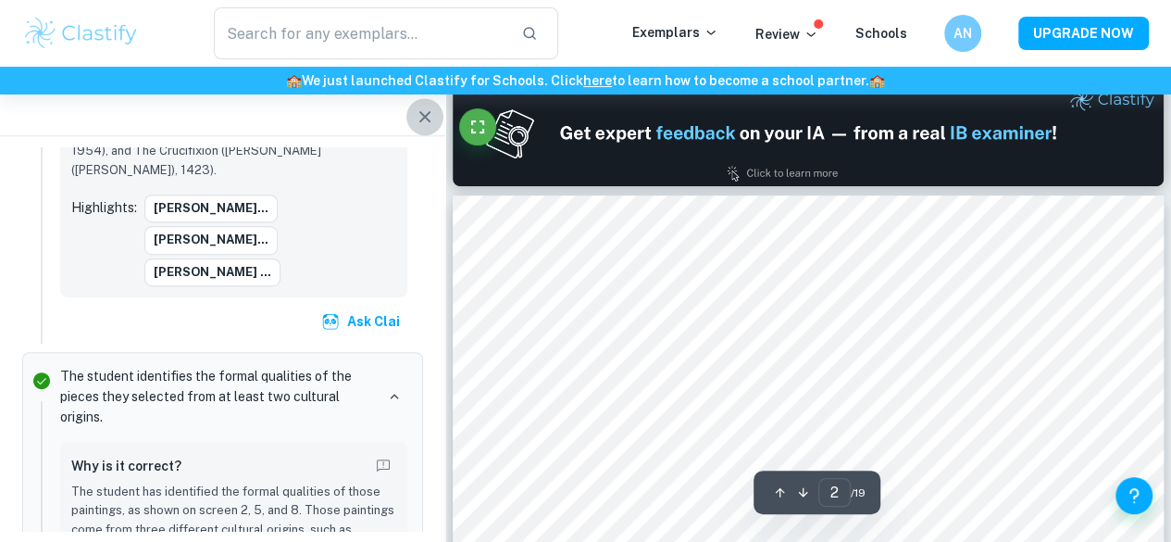
click at [417, 118] on icon "button" at bounding box center [425, 117] width 22 height 22
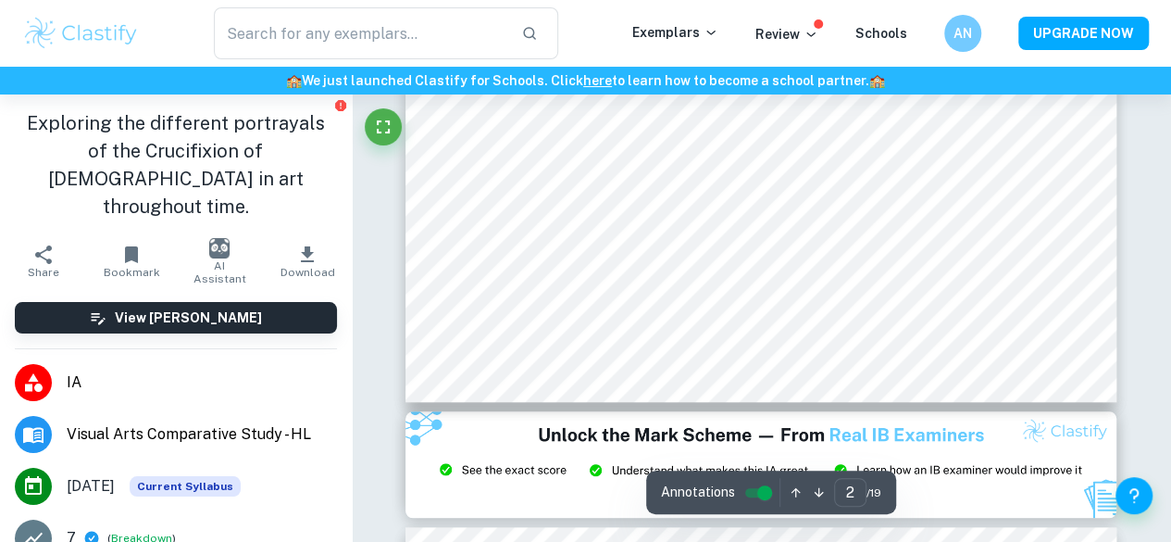
scroll to position [297, 0]
type input "1"
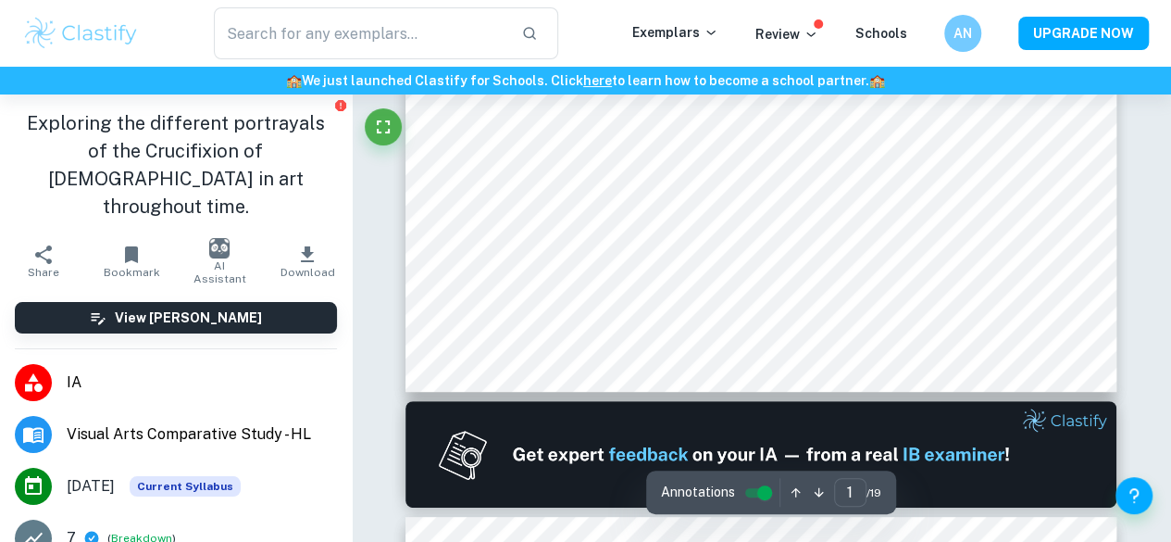
scroll to position [0, 0]
